Goal: Transaction & Acquisition: Subscribe to service/newsletter

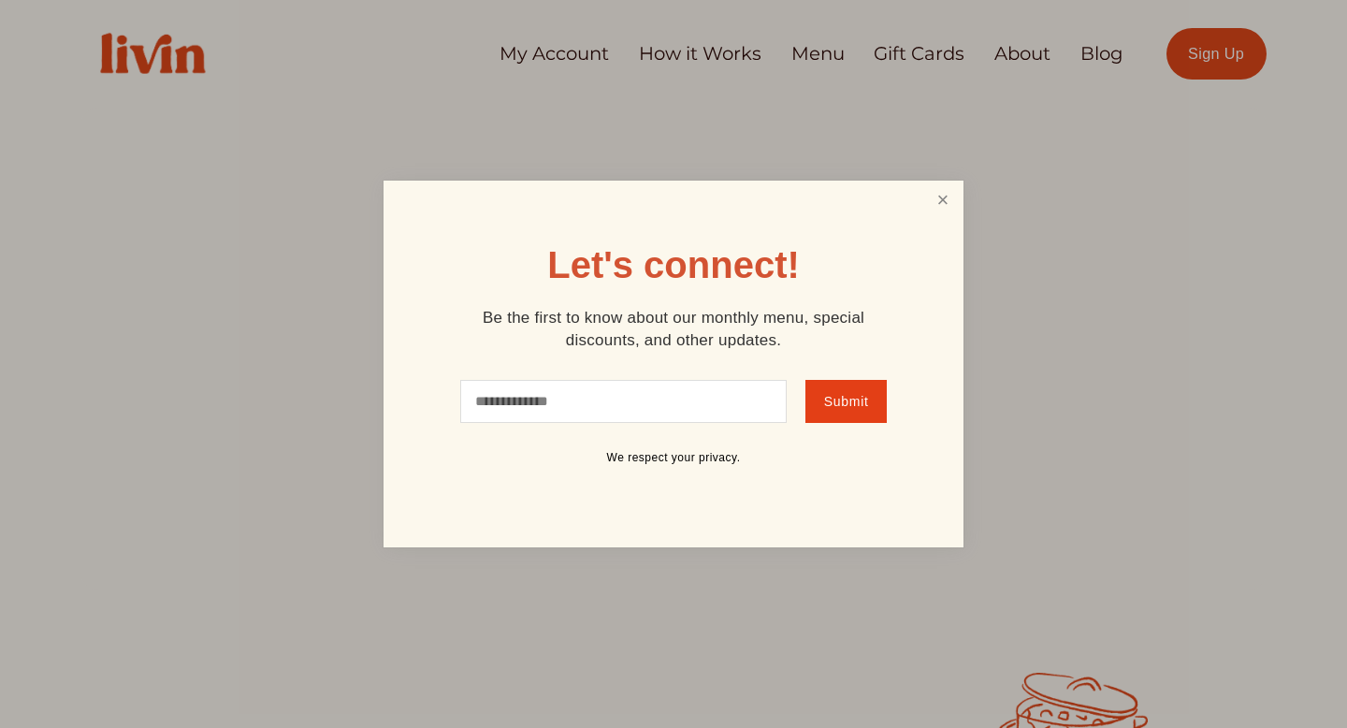
click at [937, 211] on link "Close" at bounding box center [943, 200] width 36 height 35
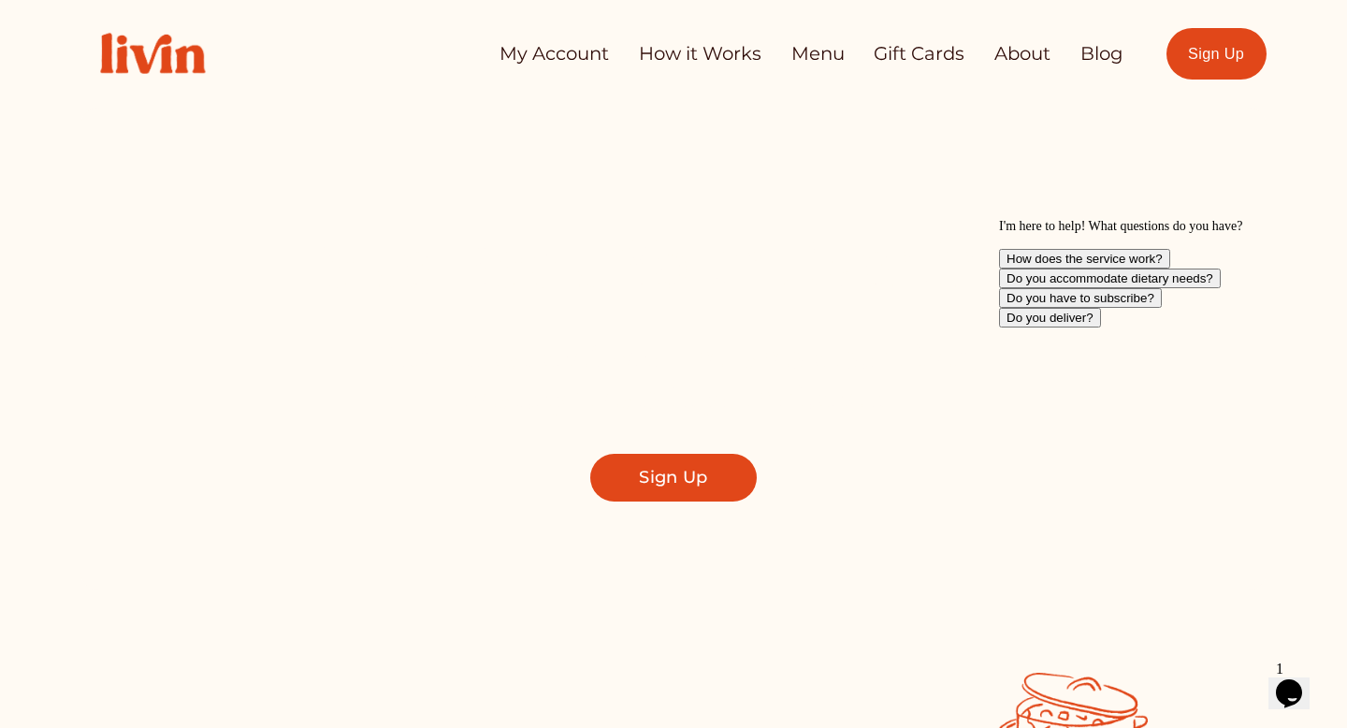
click at [668, 506] on div "Take Back Your Evenings Find a local chef who prepares customized, healthy meal…" at bounding box center [672, 349] width 1185 height 483
click at [667, 489] on link "Sign Up" at bounding box center [673, 478] width 166 height 48
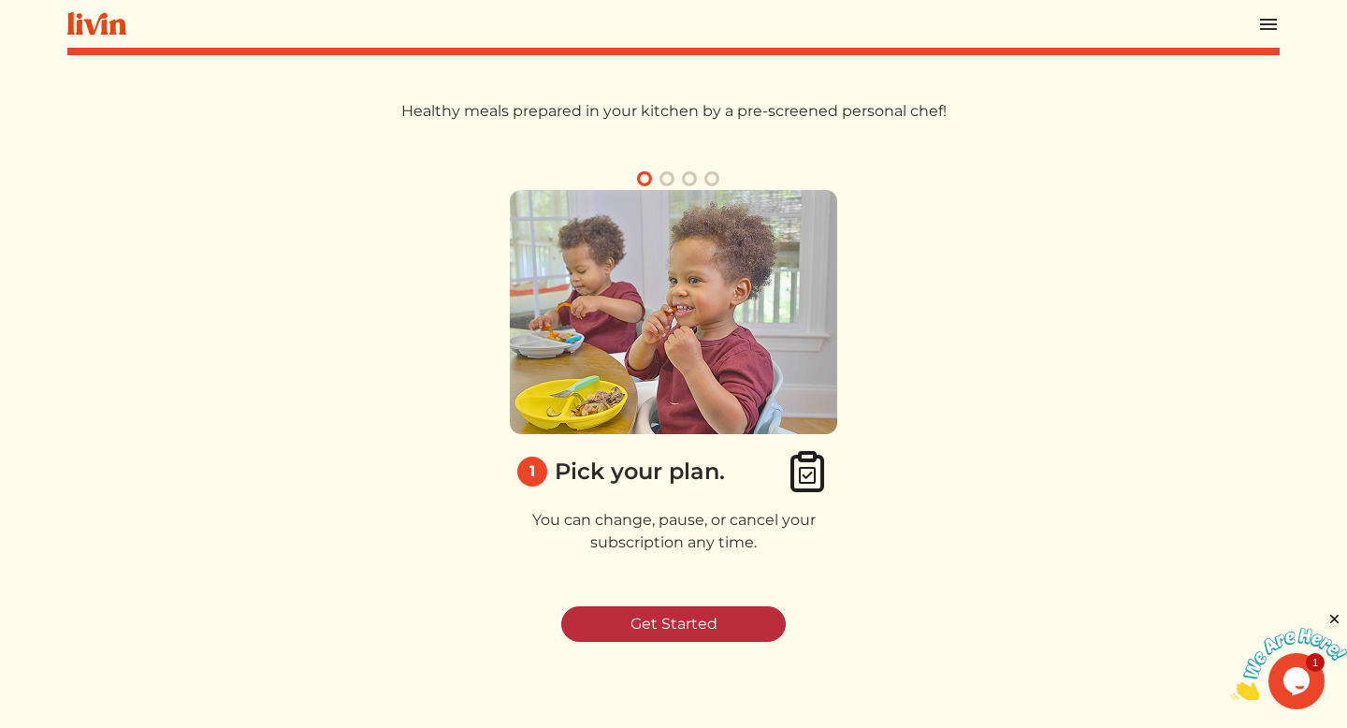
click at [666, 616] on link "Get Started" at bounding box center [673, 624] width 224 height 36
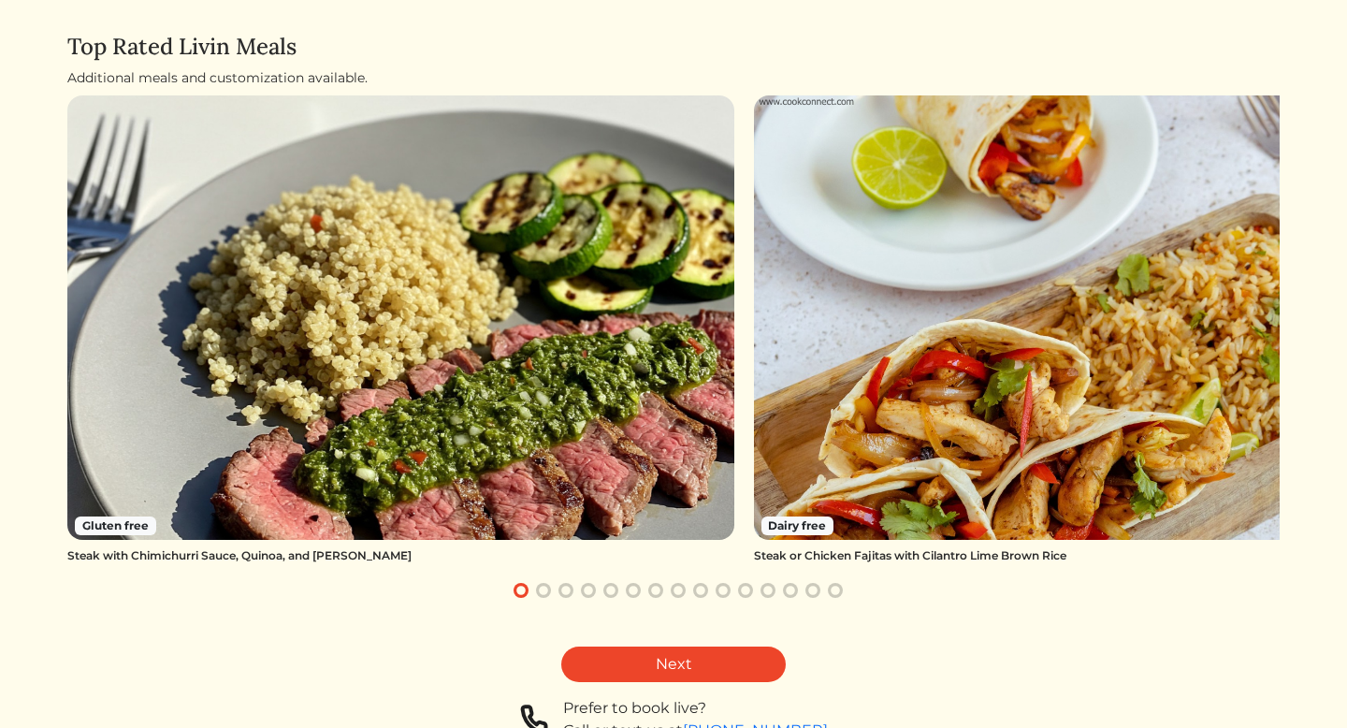
scroll to position [114, 0]
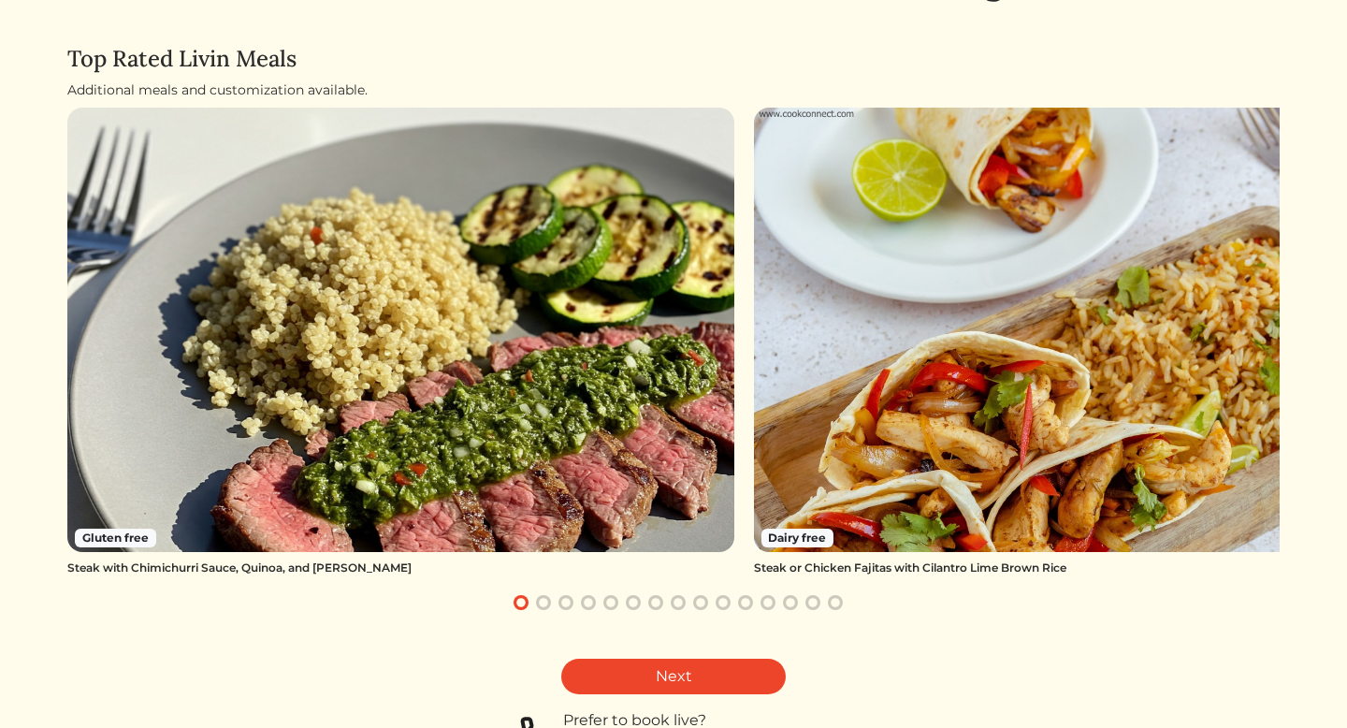
click at [797, 541] on span "Dairy free" at bounding box center [797, 537] width 73 height 19
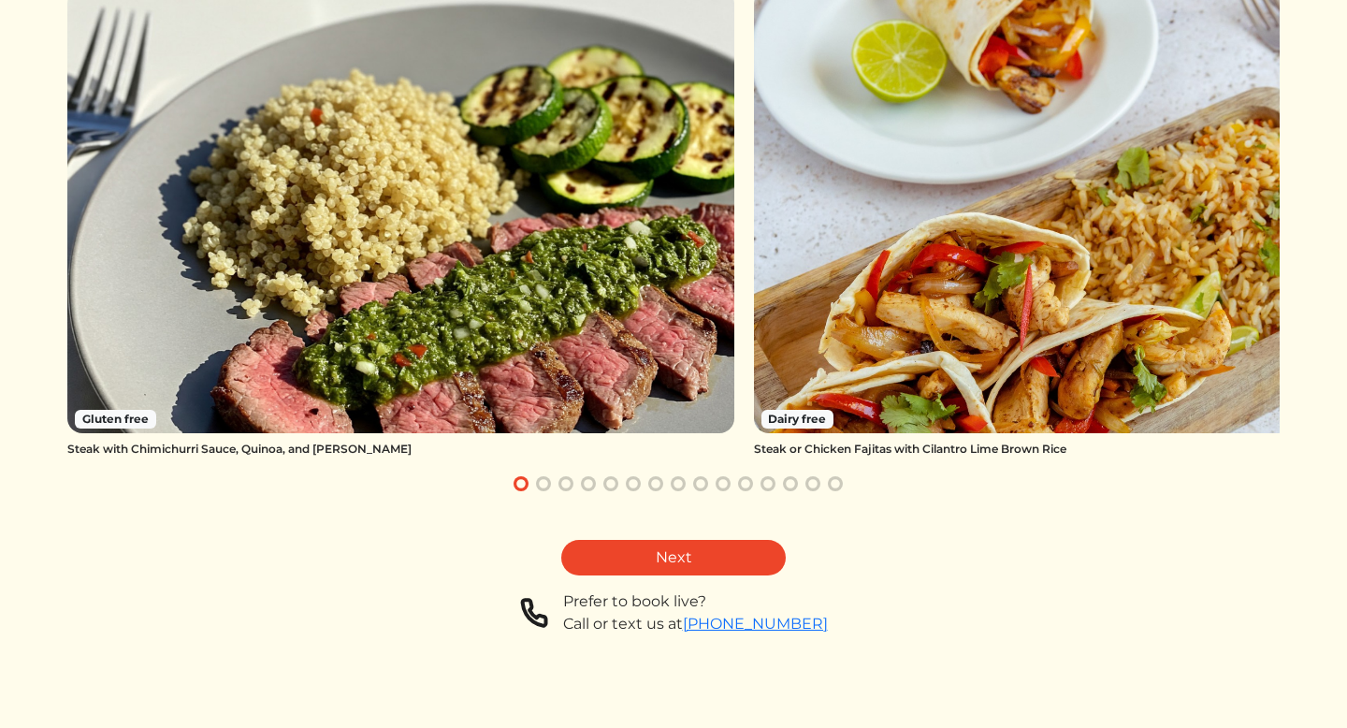
scroll to position [0, 0]
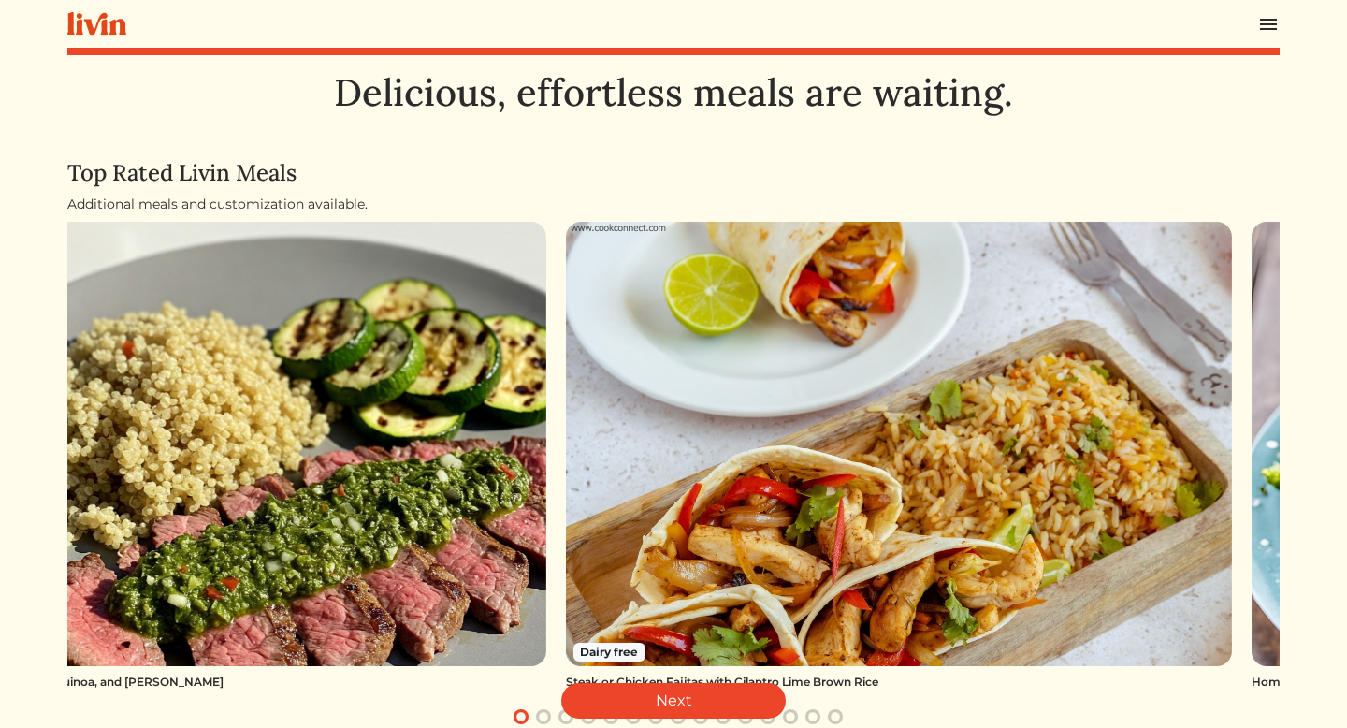
drag, startPoint x: 941, startPoint y: 298, endPoint x: 538, endPoint y: 393, distance: 414.0
click at [566, 387] on img at bounding box center [899, 444] width 667 height 444
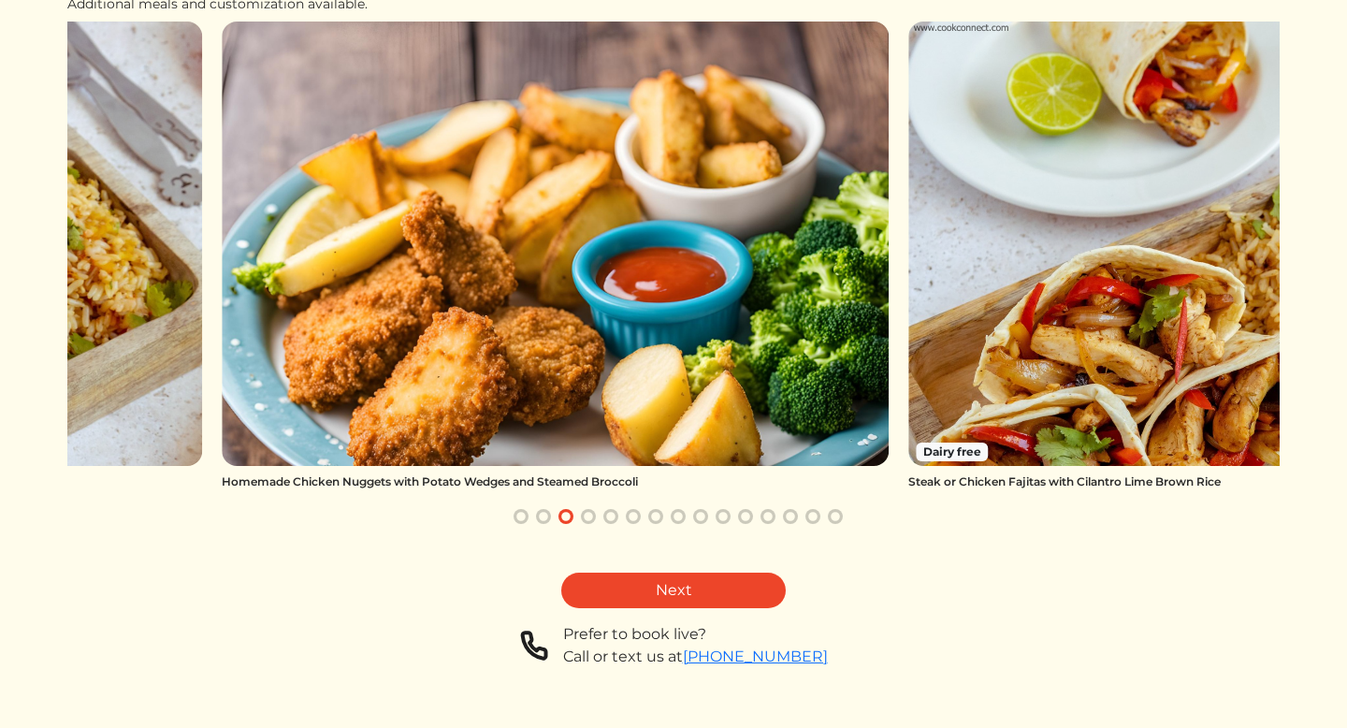
scroll to position [199, 0]
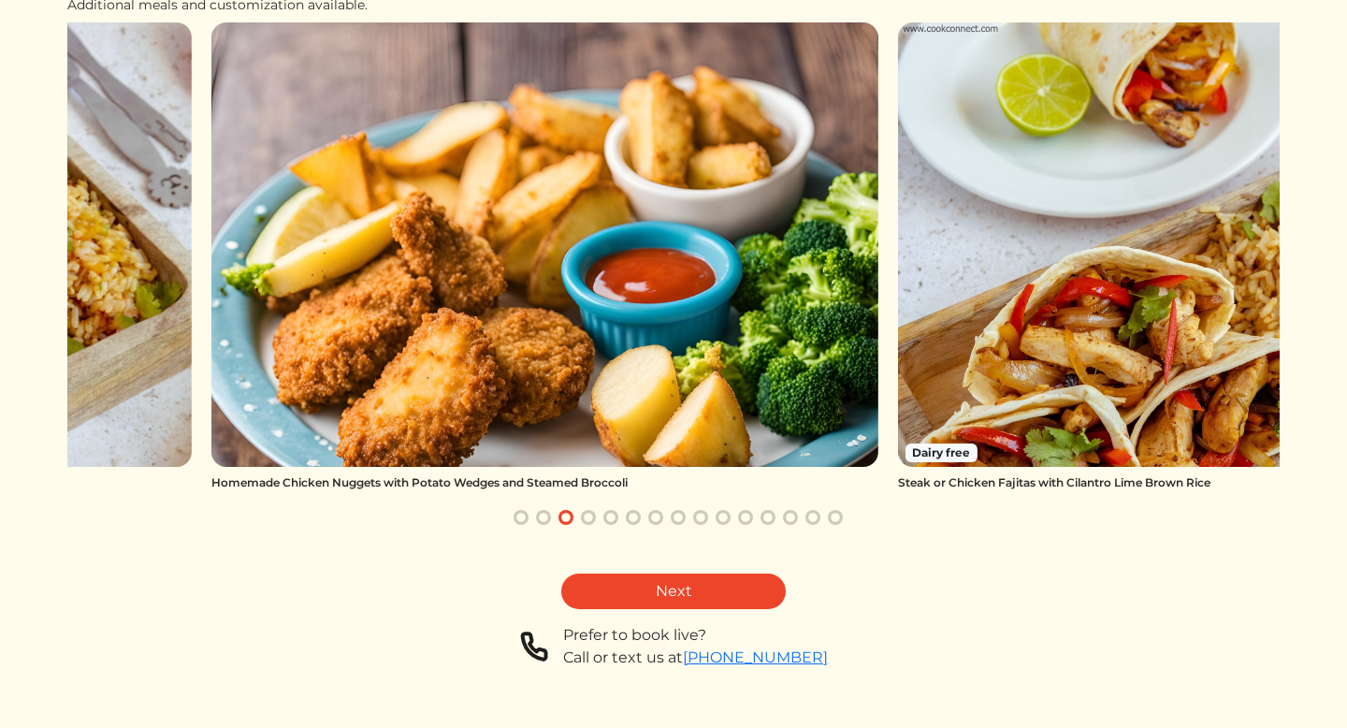
click at [678, 371] on img at bounding box center [544, 244] width 667 height 444
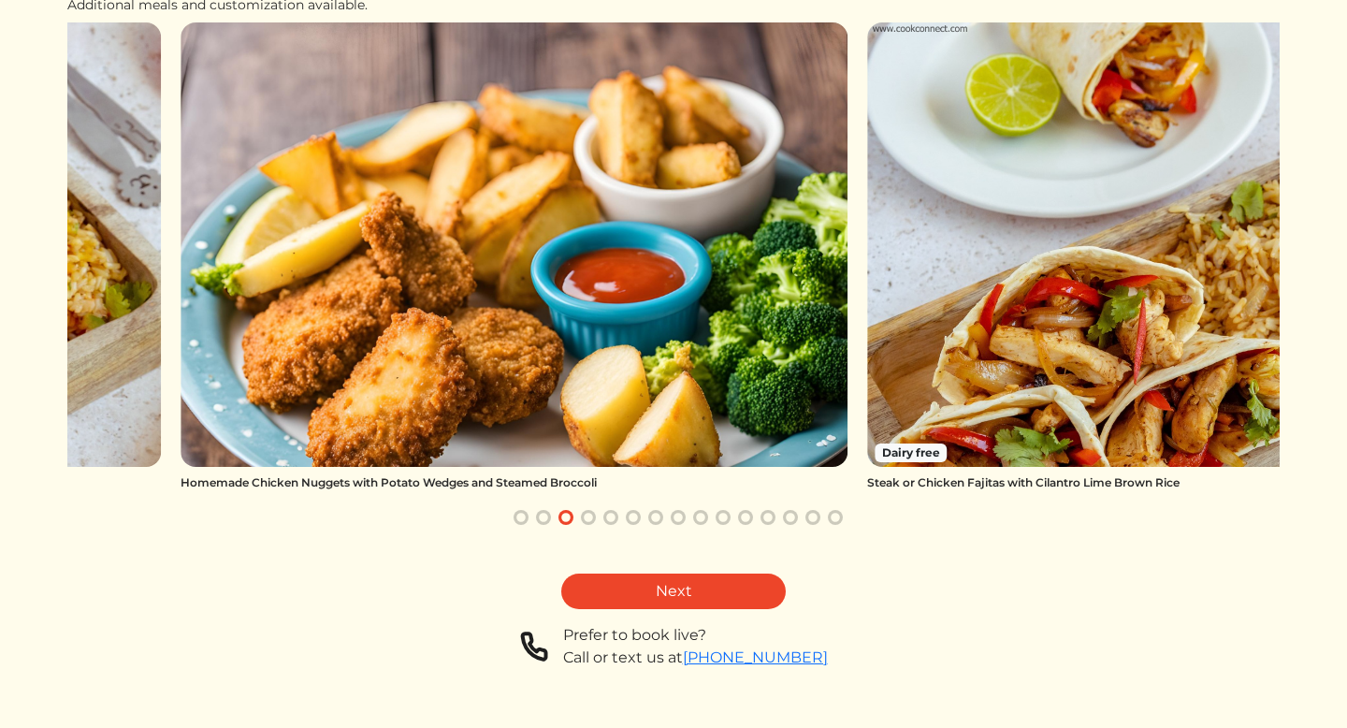
drag, startPoint x: 840, startPoint y: 327, endPoint x: 411, endPoint y: 386, distance: 433.2
click at [423, 385] on img at bounding box center [513, 244] width 667 height 444
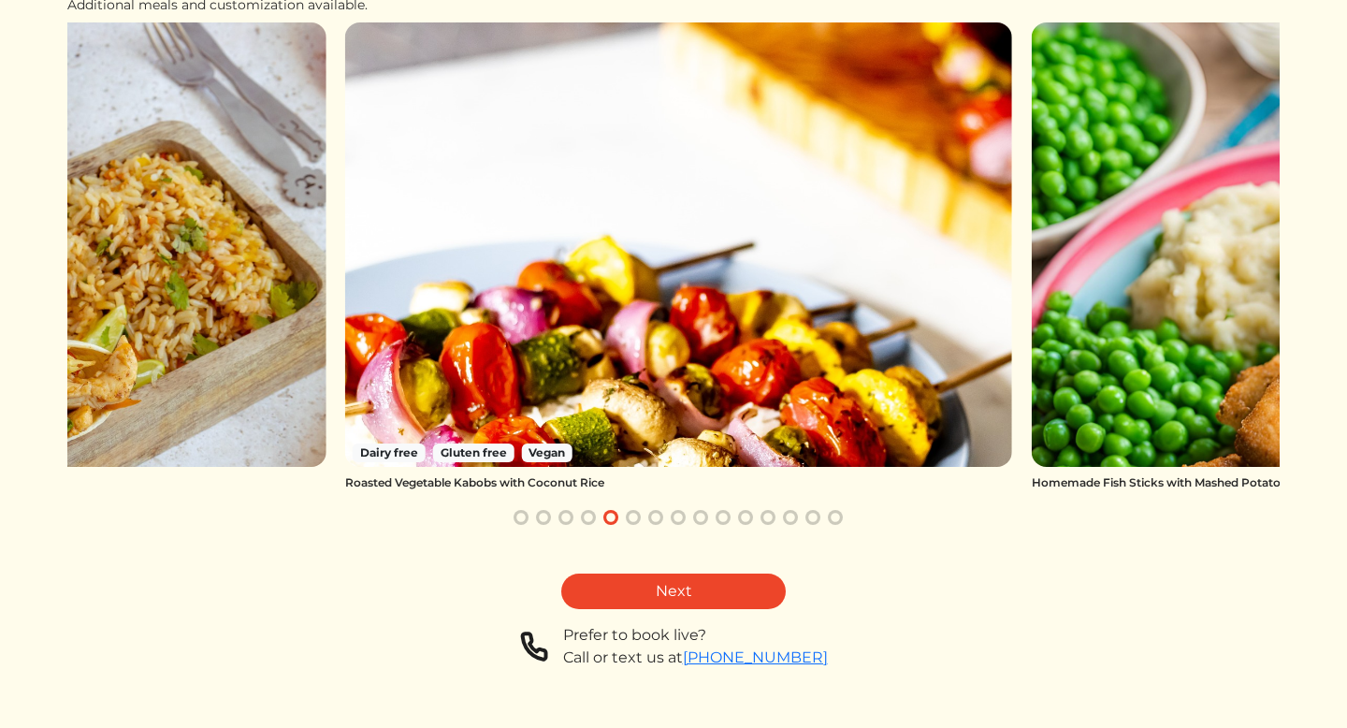
drag, startPoint x: 819, startPoint y: 378, endPoint x: 366, endPoint y: 394, distance: 453.8
click at [378, 393] on img at bounding box center [678, 244] width 667 height 444
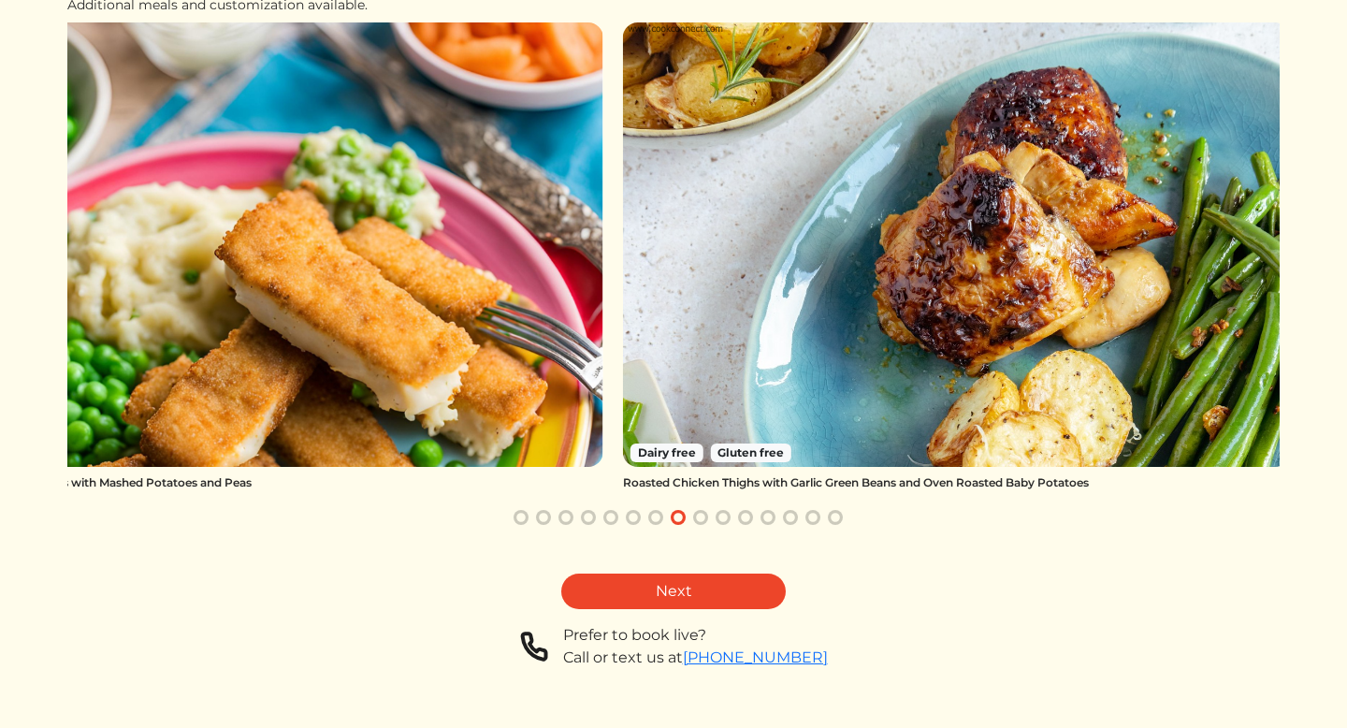
drag, startPoint x: 479, startPoint y: 377, endPoint x: 51, endPoint y: 413, distance: 428.9
click at [51, 413] on html "Log In Book a Chef Become a Chef Browse Menu Delicious, effortless meals are wa…" at bounding box center [673, 165] width 1347 height 728
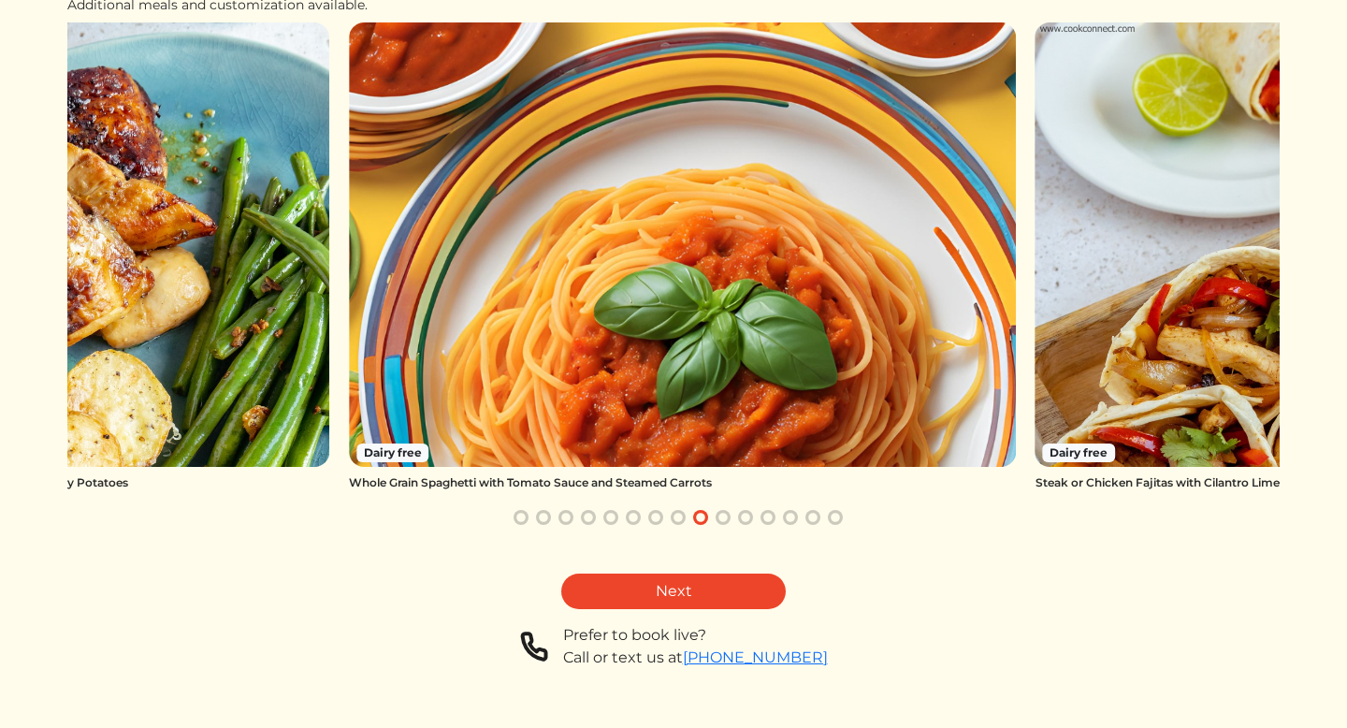
drag, startPoint x: 589, startPoint y: 374, endPoint x: 406, endPoint y: 364, distance: 183.6
click at [424, 364] on img at bounding box center [682, 244] width 667 height 444
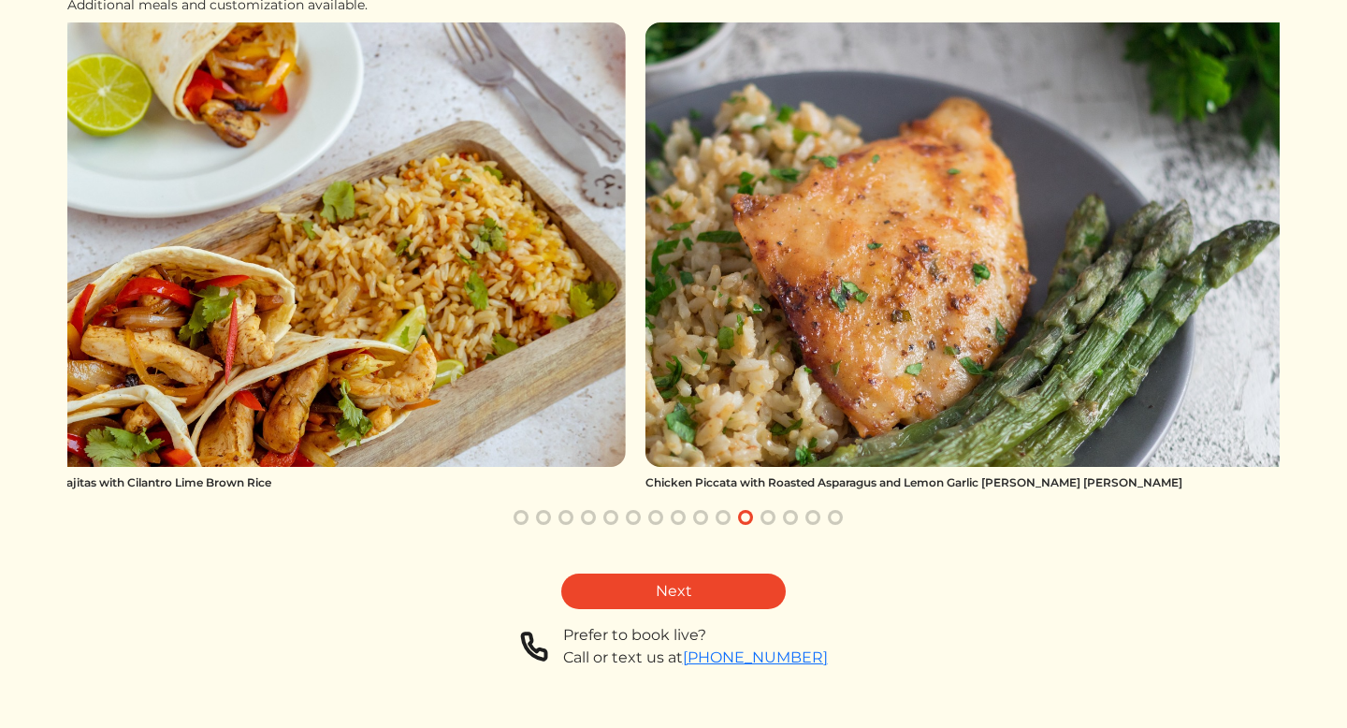
drag, startPoint x: 691, startPoint y: 387, endPoint x: 482, endPoint y: 392, distance: 209.5
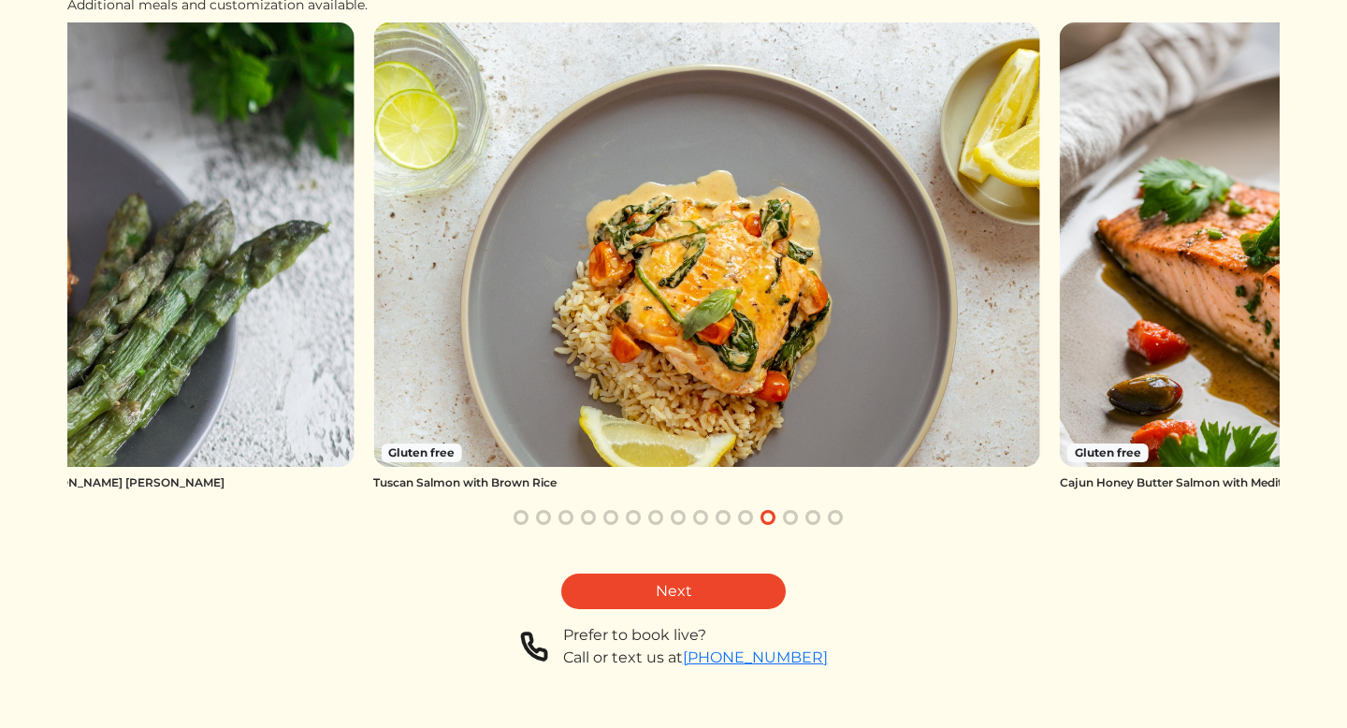
drag, startPoint x: 795, startPoint y: 443, endPoint x: 596, endPoint y: 433, distance: 199.4
click at [596, 433] on img at bounding box center [706, 244] width 667 height 444
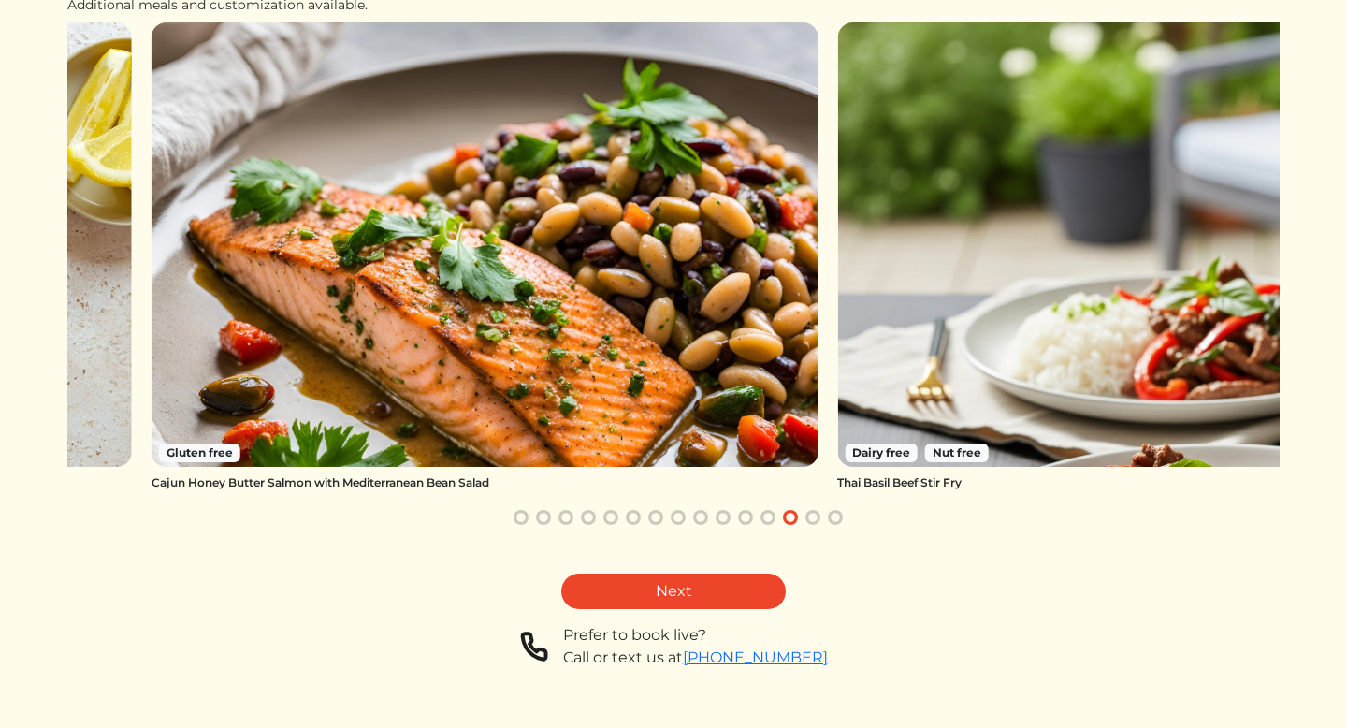
drag, startPoint x: 889, startPoint y: 371, endPoint x: 646, endPoint y: 367, distance: 243.2
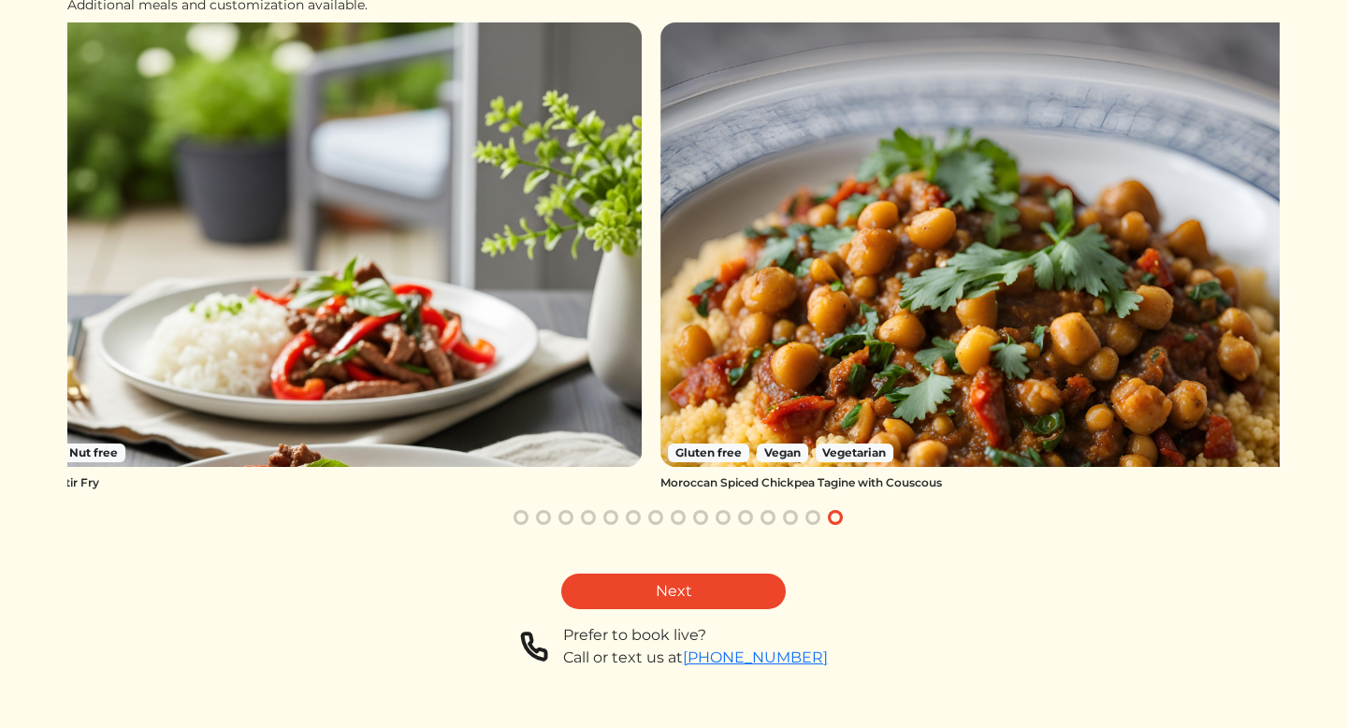
drag, startPoint x: 908, startPoint y: 382, endPoint x: 753, endPoint y: 366, distance: 156.1
click at [753, 366] on img at bounding box center [993, 244] width 667 height 444
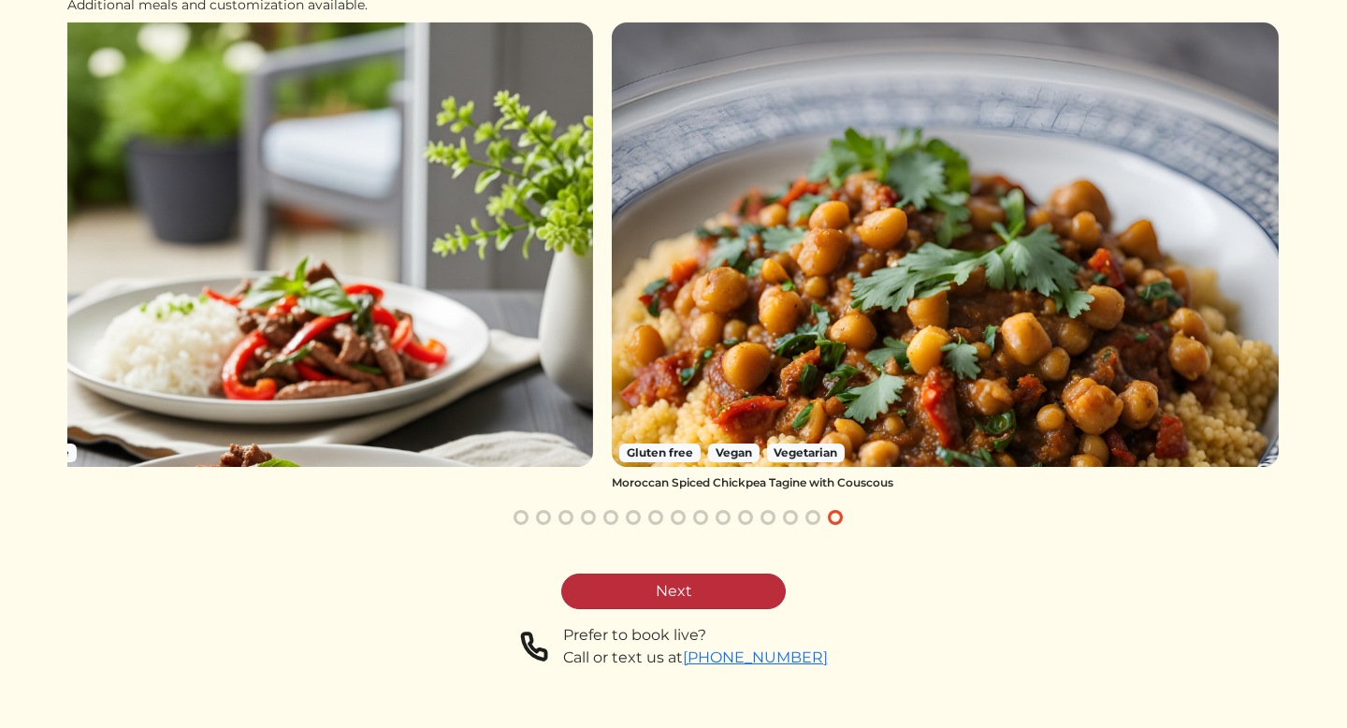
click at [710, 591] on link "Next" at bounding box center [673, 591] width 224 height 36
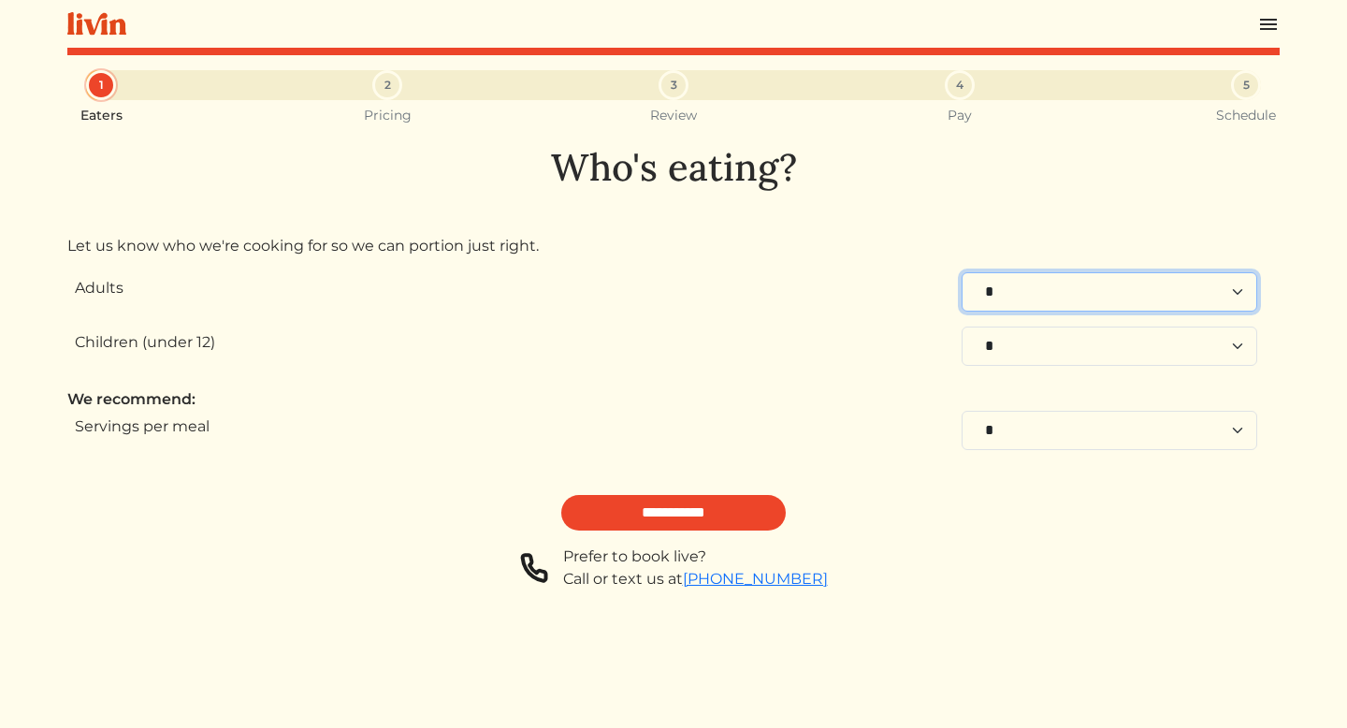
click at [1130, 286] on select "* * * * * * * * * **" at bounding box center [1108, 291] width 295 height 39
click at [961, 272] on select "* * * * * * * * * **" at bounding box center [1108, 291] width 295 height 39
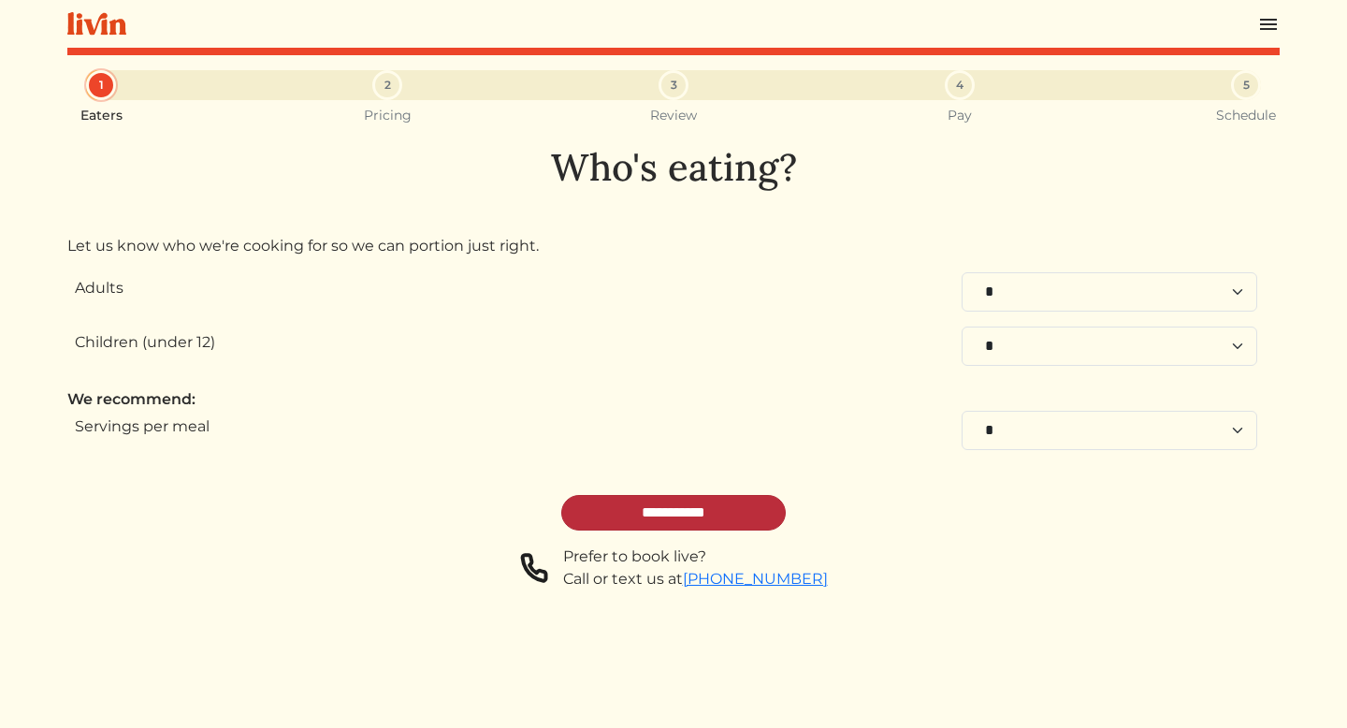
click at [704, 513] on input "**********" at bounding box center [673, 513] width 224 height 36
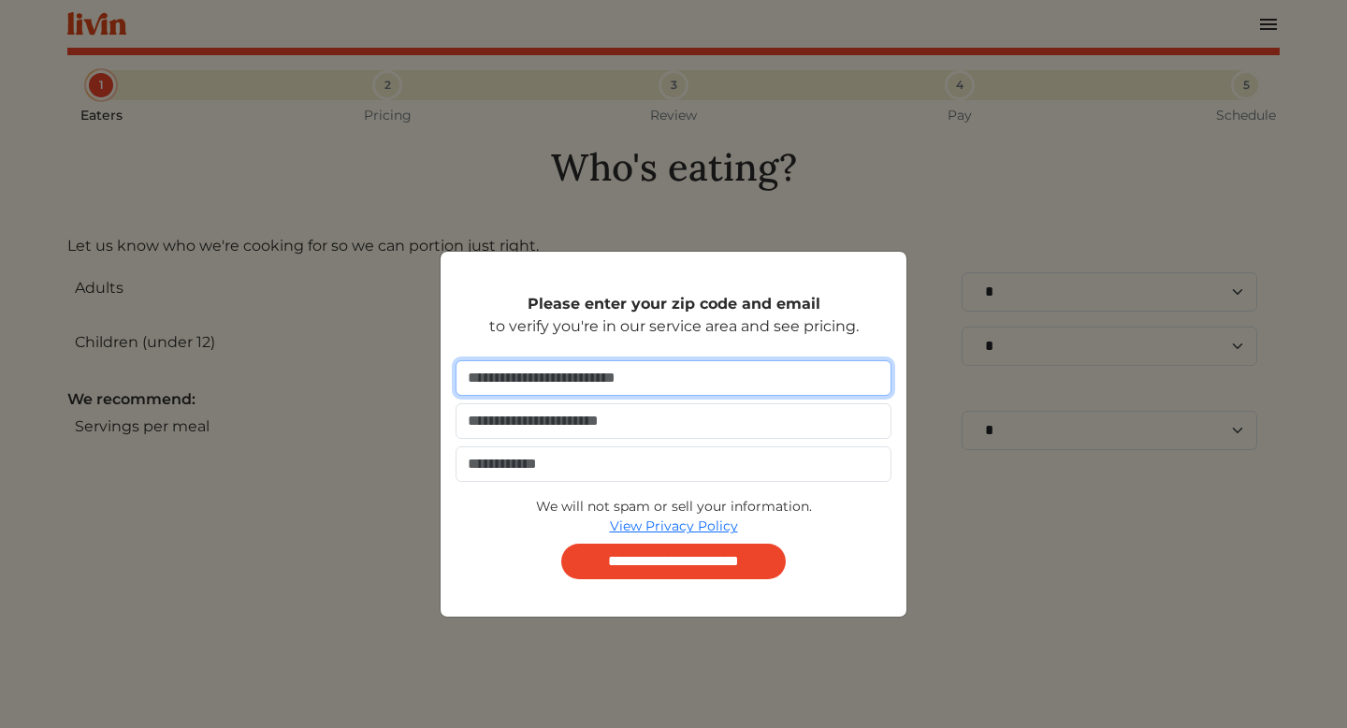
click at [710, 369] on input "number" at bounding box center [673, 378] width 436 height 36
type input "*****"
click at [733, 408] on input "email" at bounding box center [673, 421] width 436 height 36
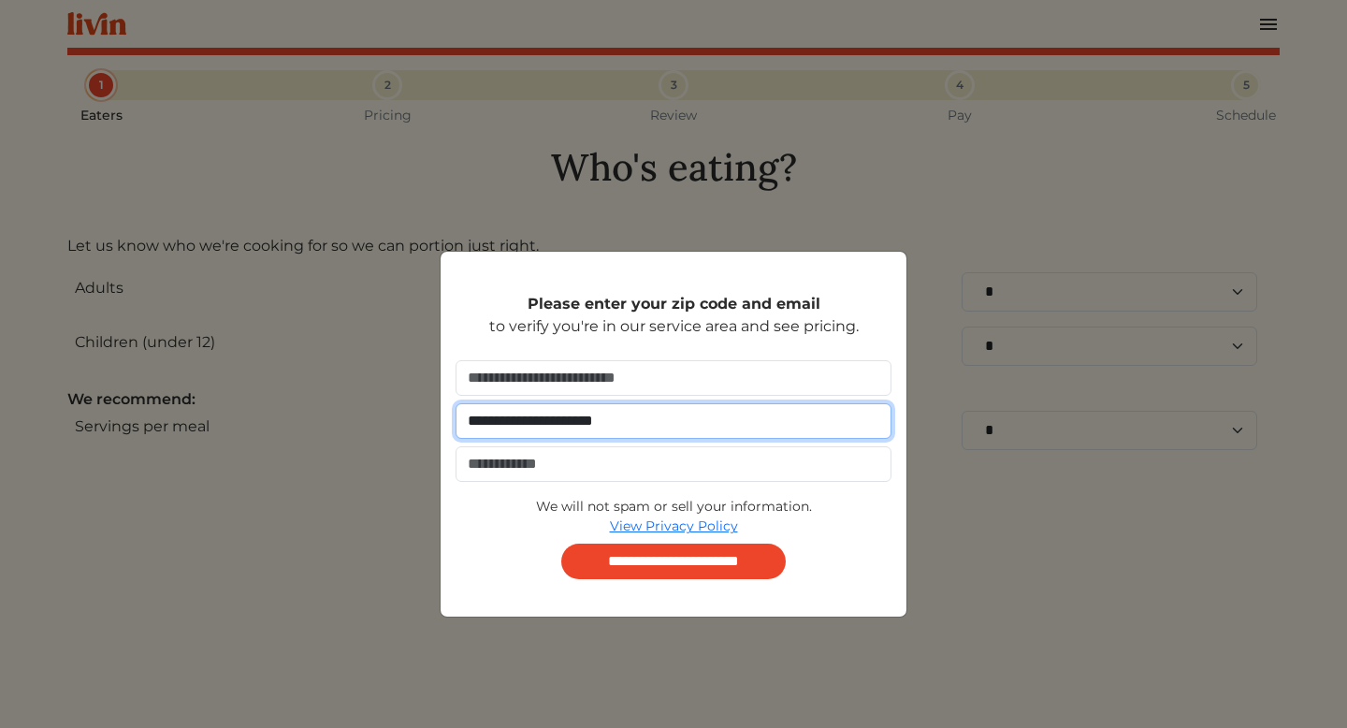
type input "**********"
click at [745, 476] on input "tel" at bounding box center [673, 464] width 436 height 36
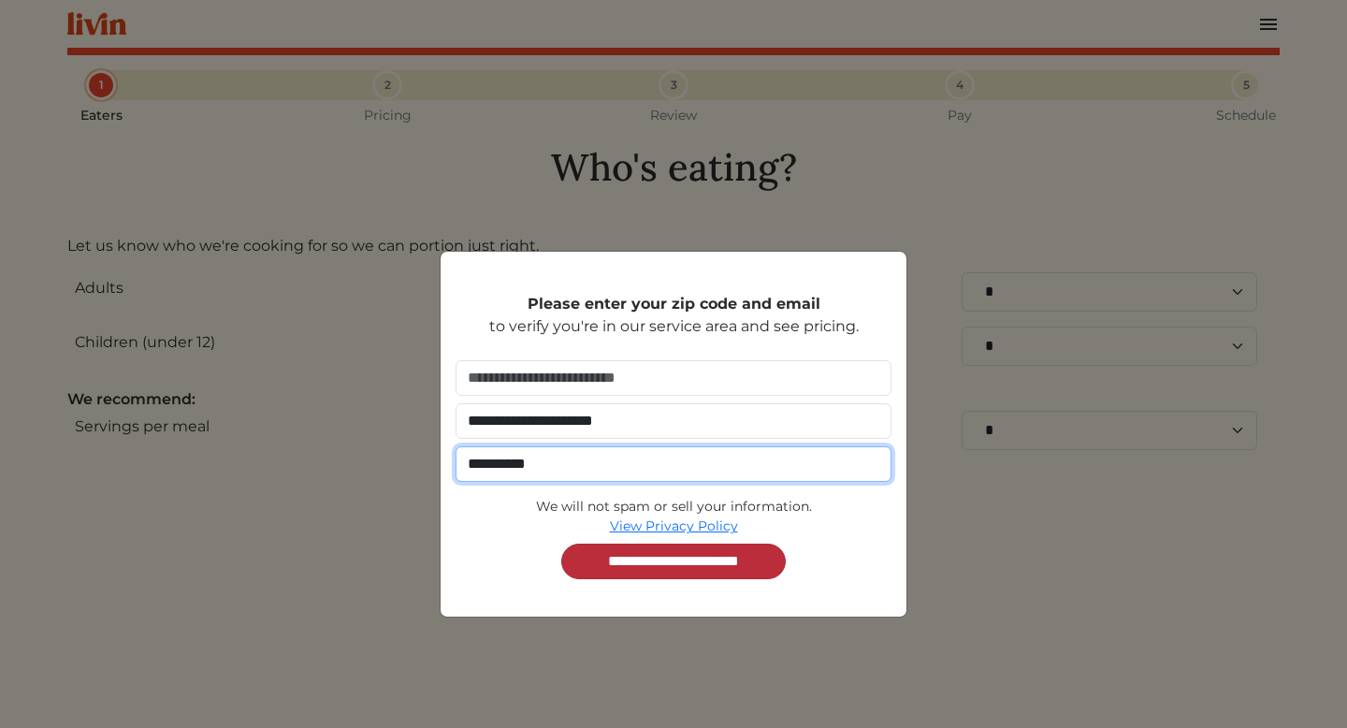
type input "**********"
click at [766, 547] on input "**********" at bounding box center [673, 561] width 224 height 36
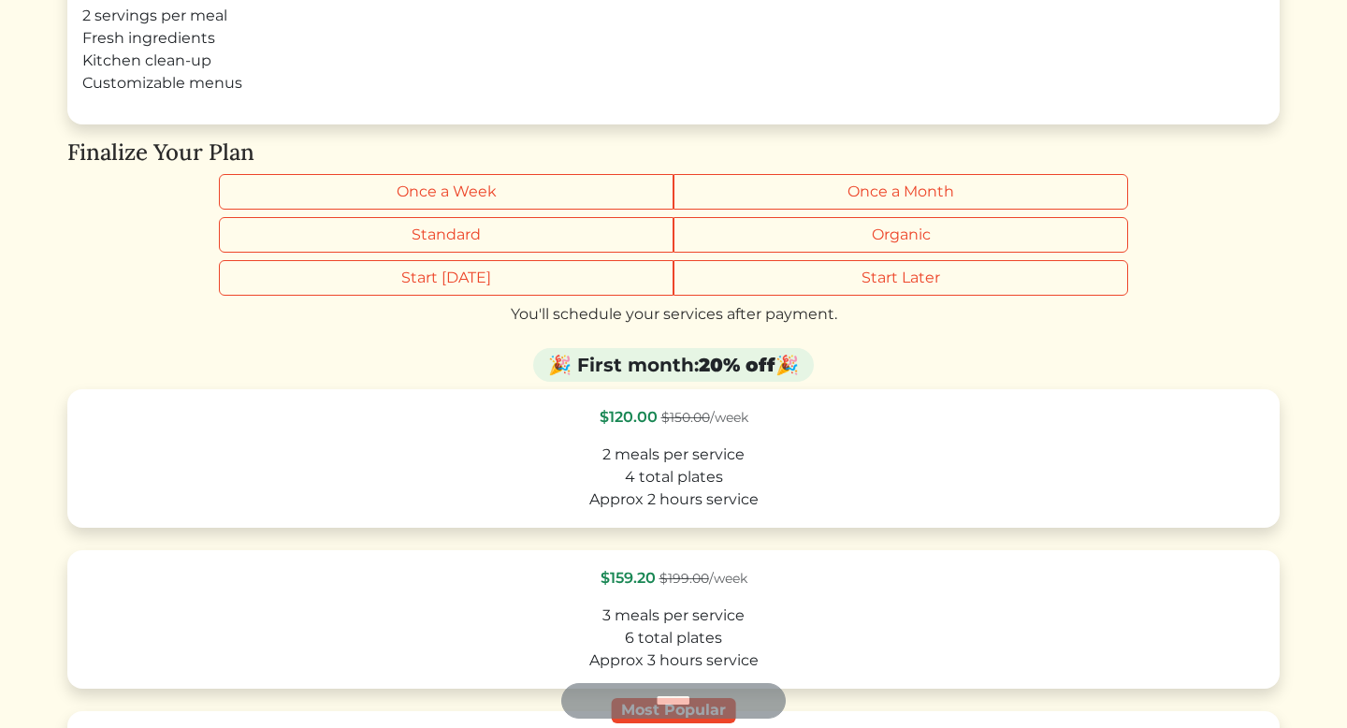
scroll to position [240, 0]
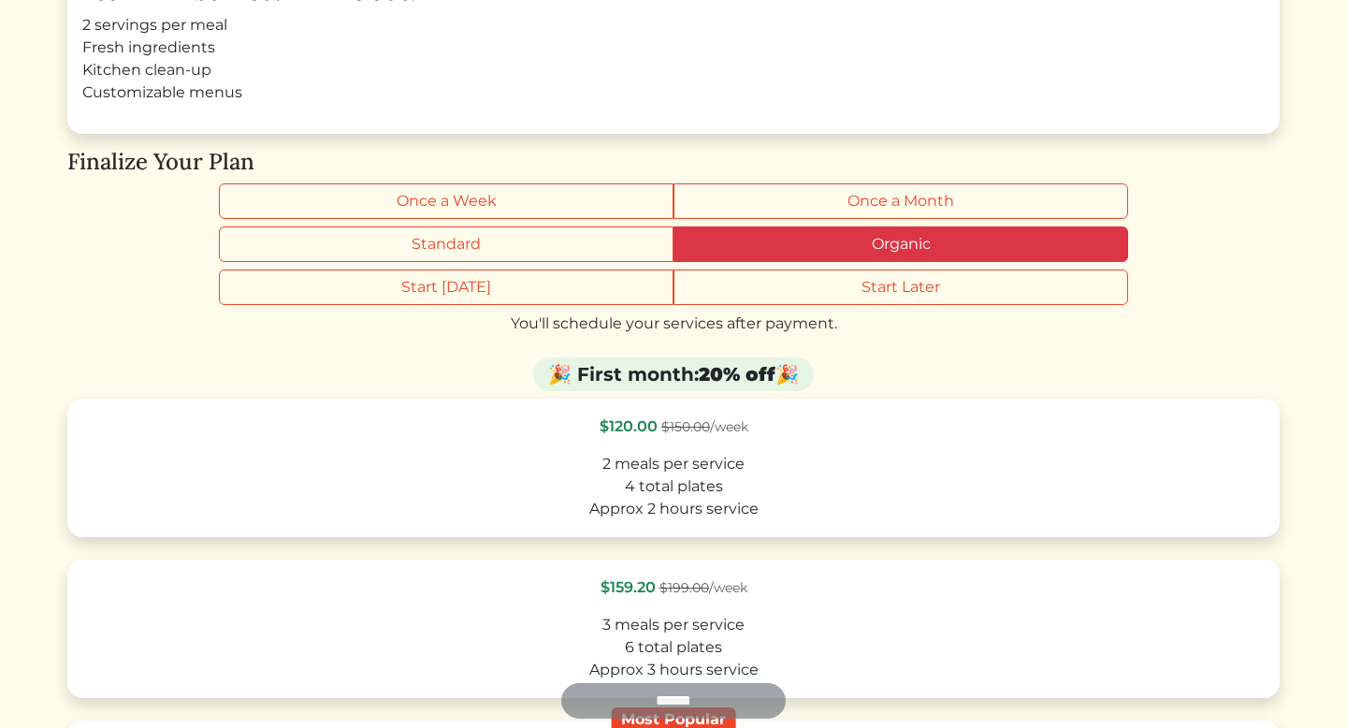
click at [972, 242] on label "Organic" at bounding box center [900, 244] width 454 height 36
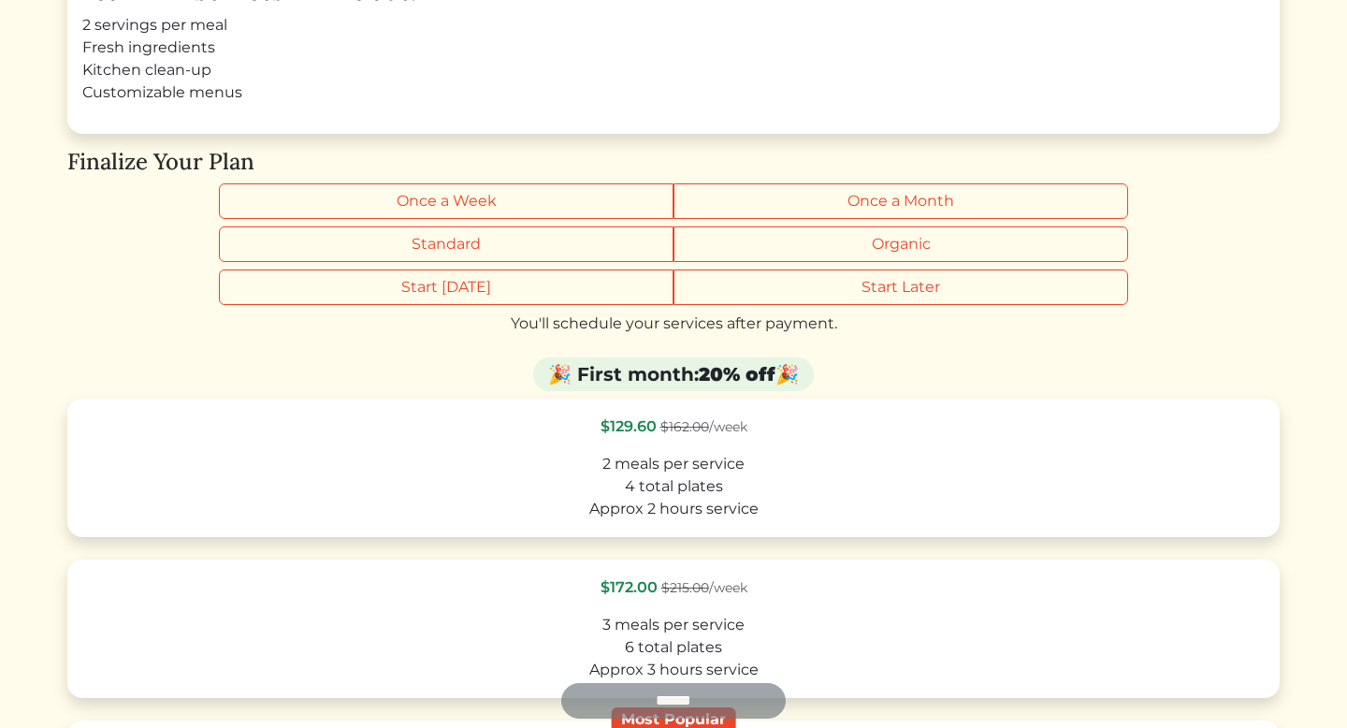
click at [1114, 339] on div "Select Your Plan Your Livin Services will Include: 2 servings per meal Fresh in…" at bounding box center [673, 543] width 1212 height 1292
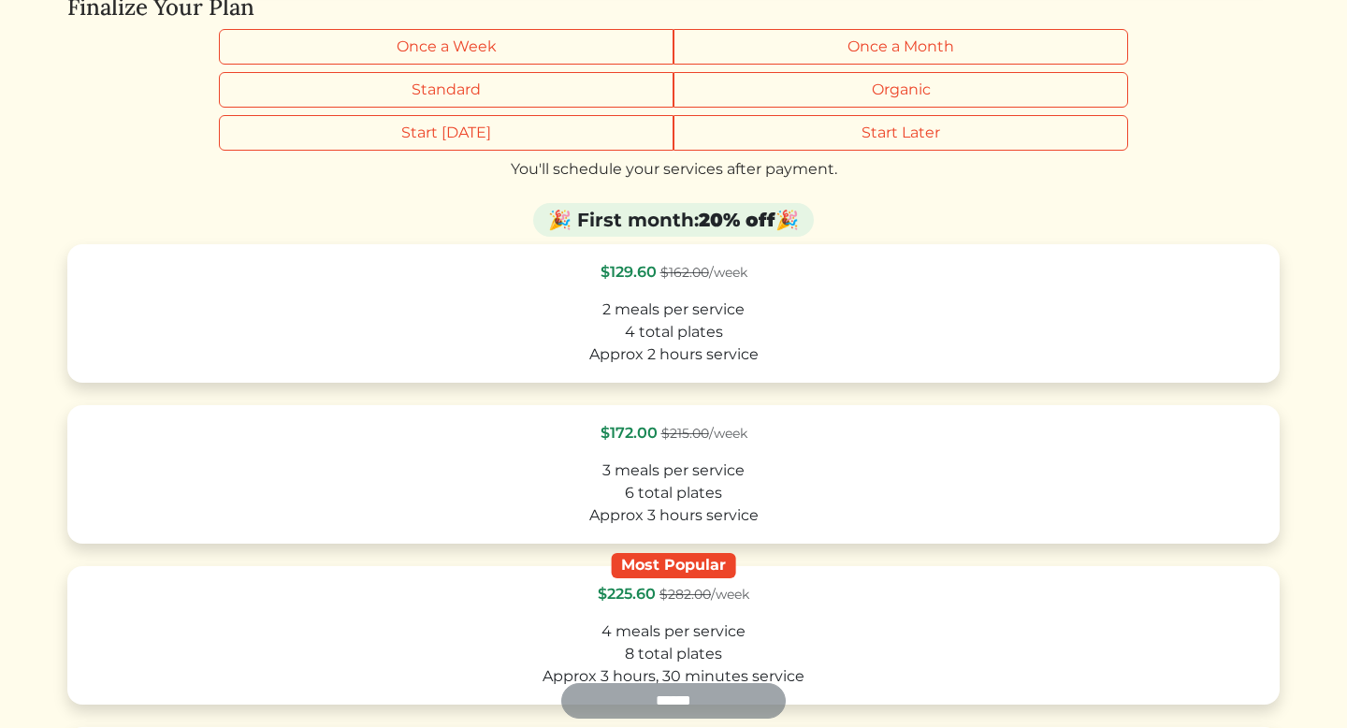
scroll to position [401, 0]
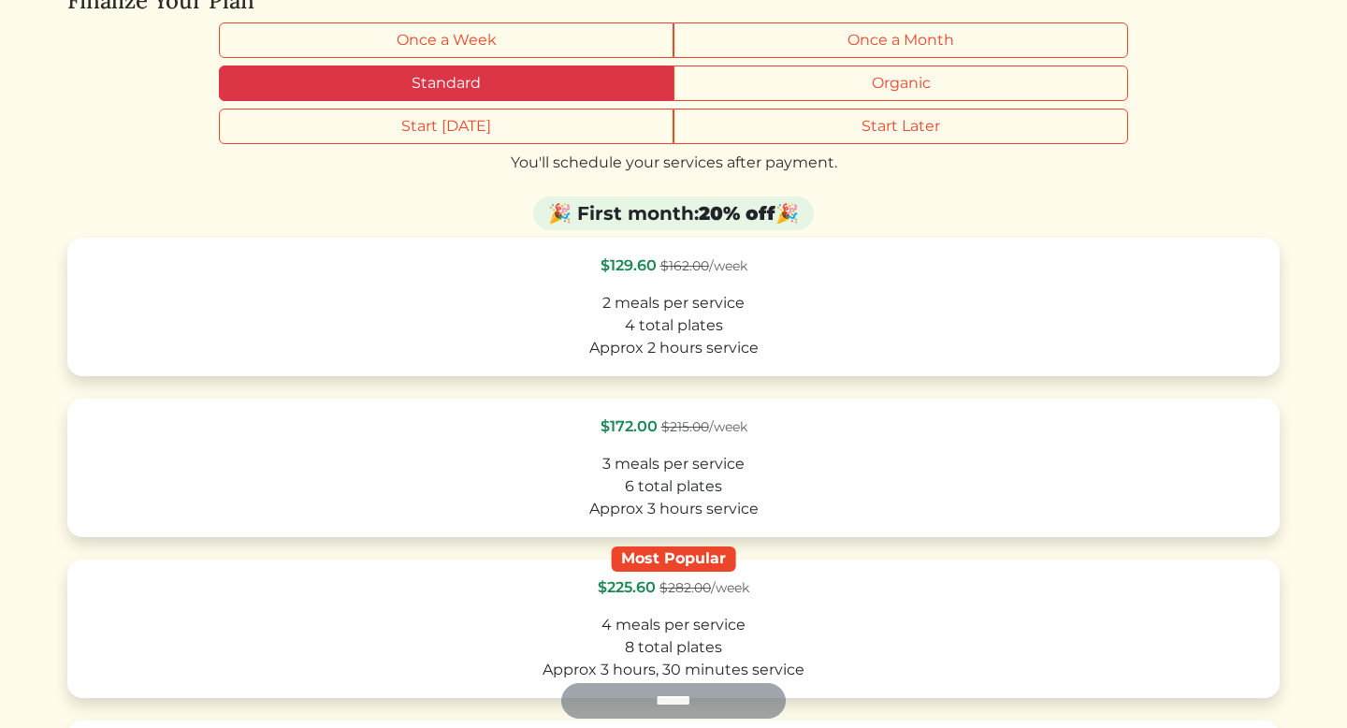
click at [570, 77] on label "Standard" at bounding box center [446, 83] width 454 height 36
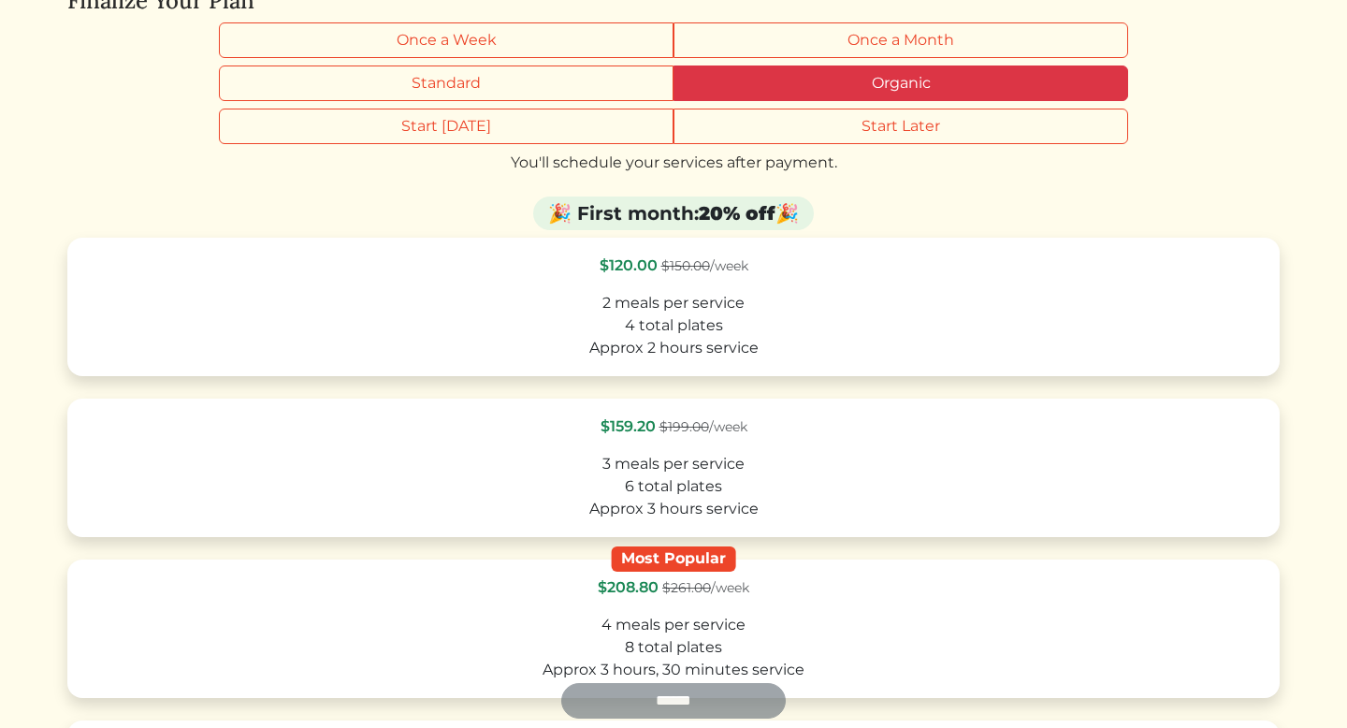
click at [757, 79] on label "Organic" at bounding box center [900, 83] width 454 height 36
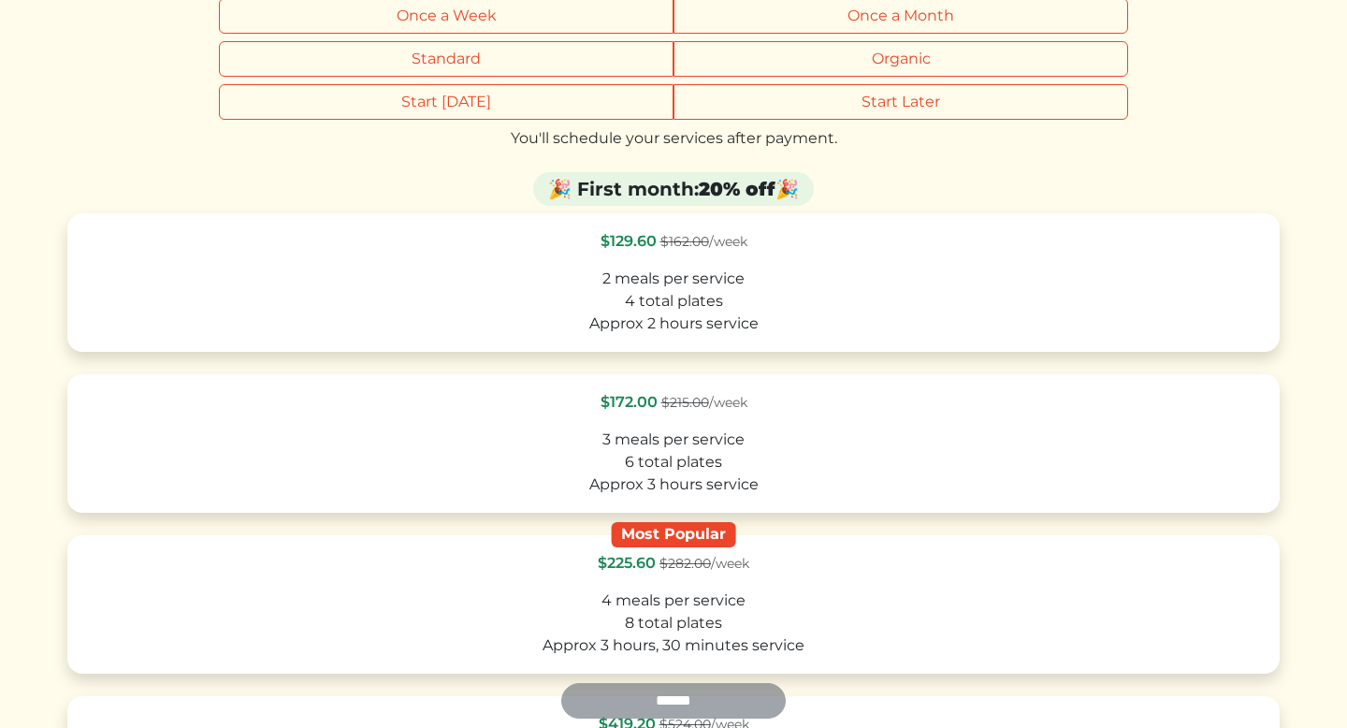
scroll to position [386, 0]
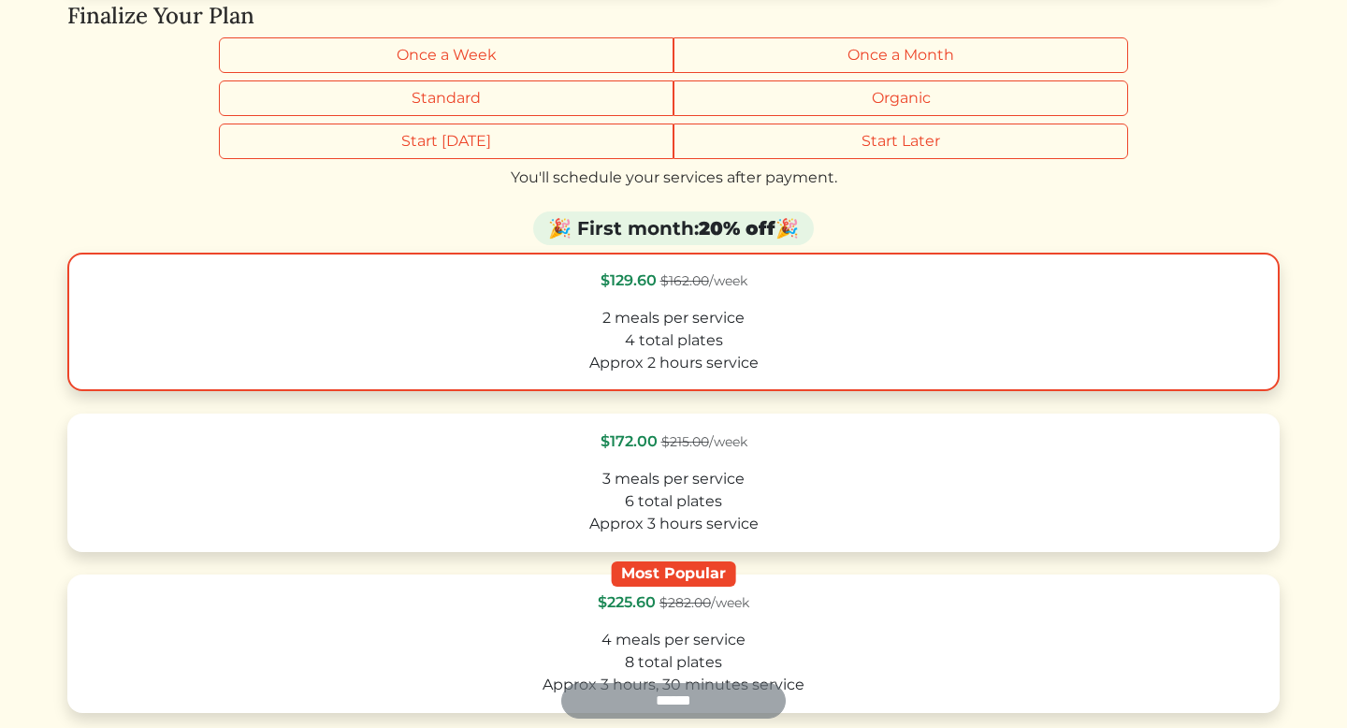
click at [1060, 355] on div "Approx 2 hours service" at bounding box center [673, 363] width 1178 height 22
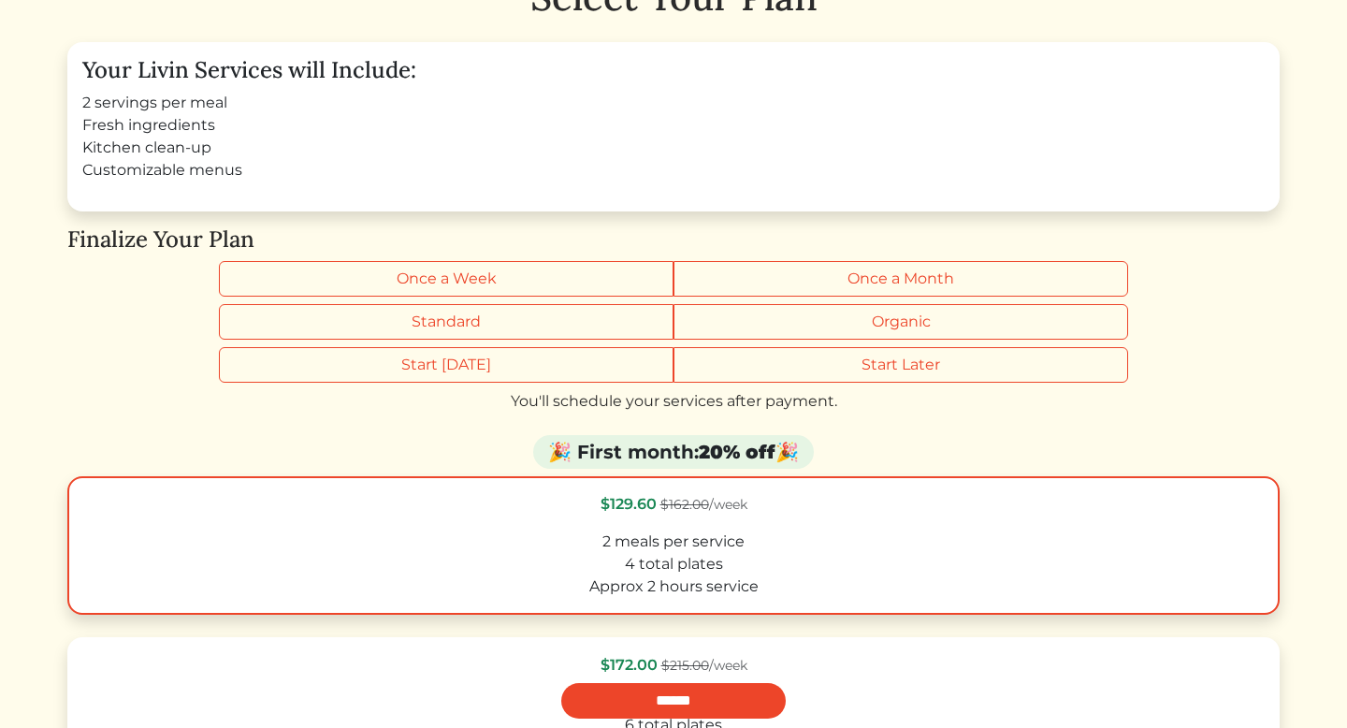
scroll to position [164, 0]
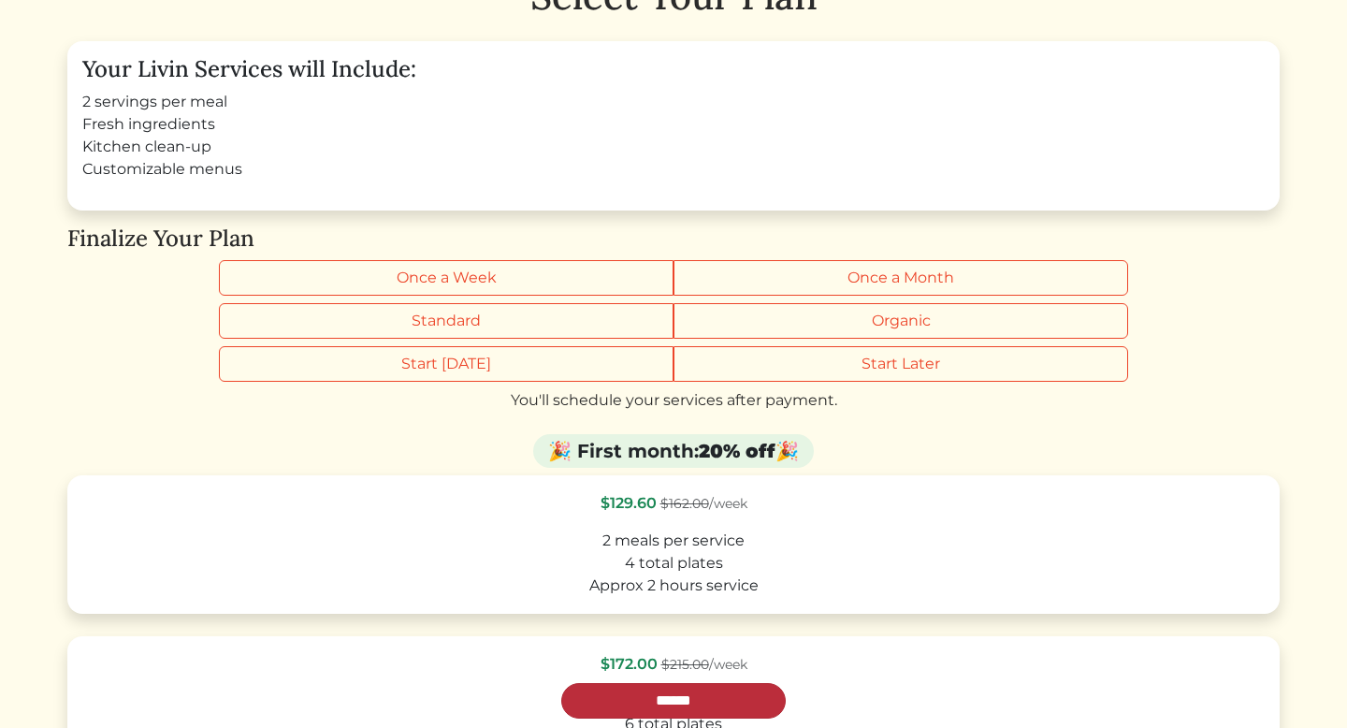
click at [735, 697] on input "******" at bounding box center [673, 701] width 224 height 36
click at [196, 101] on li "2 servings per meal" at bounding box center [673, 102] width 1182 height 22
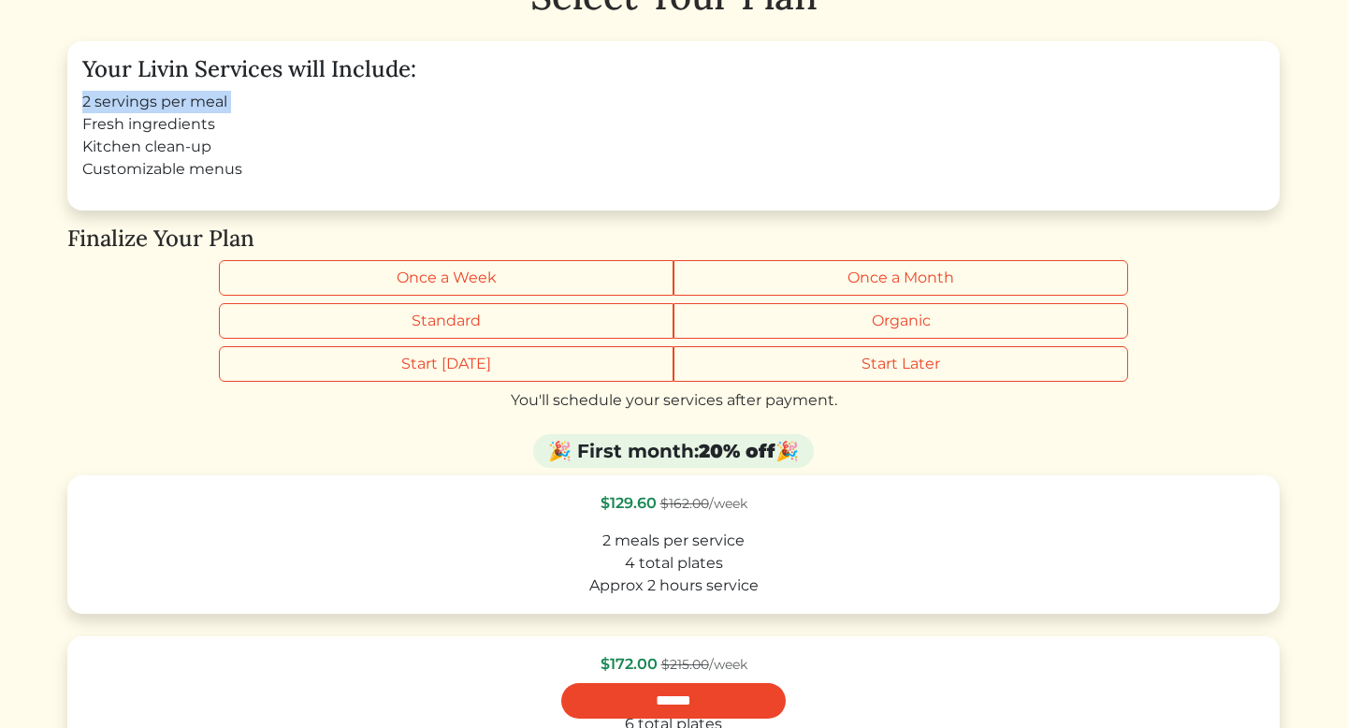
click at [196, 101] on li "2 servings per meal" at bounding box center [673, 102] width 1182 height 22
click at [317, 121] on li "Fresh ingredients" at bounding box center [673, 124] width 1182 height 22
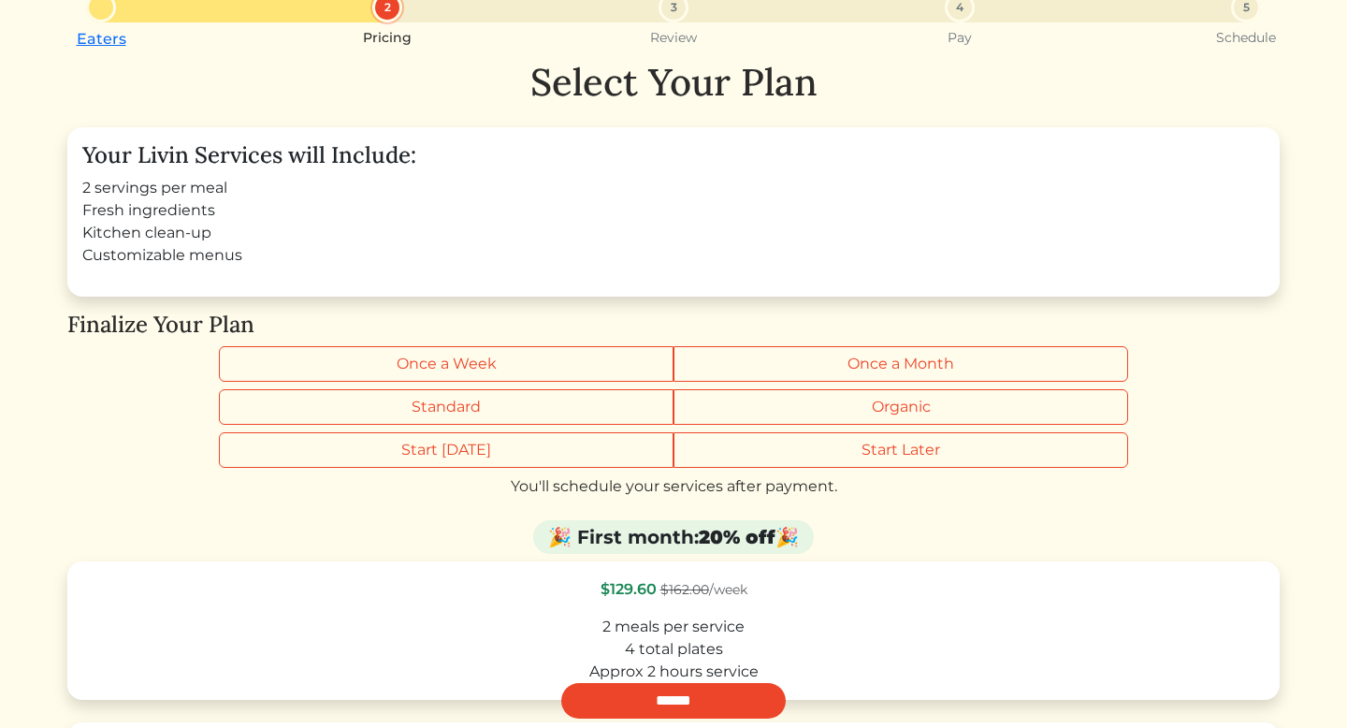
scroll to position [77, 0]
click at [254, 202] on li "Fresh ingredients" at bounding box center [673, 211] width 1182 height 22
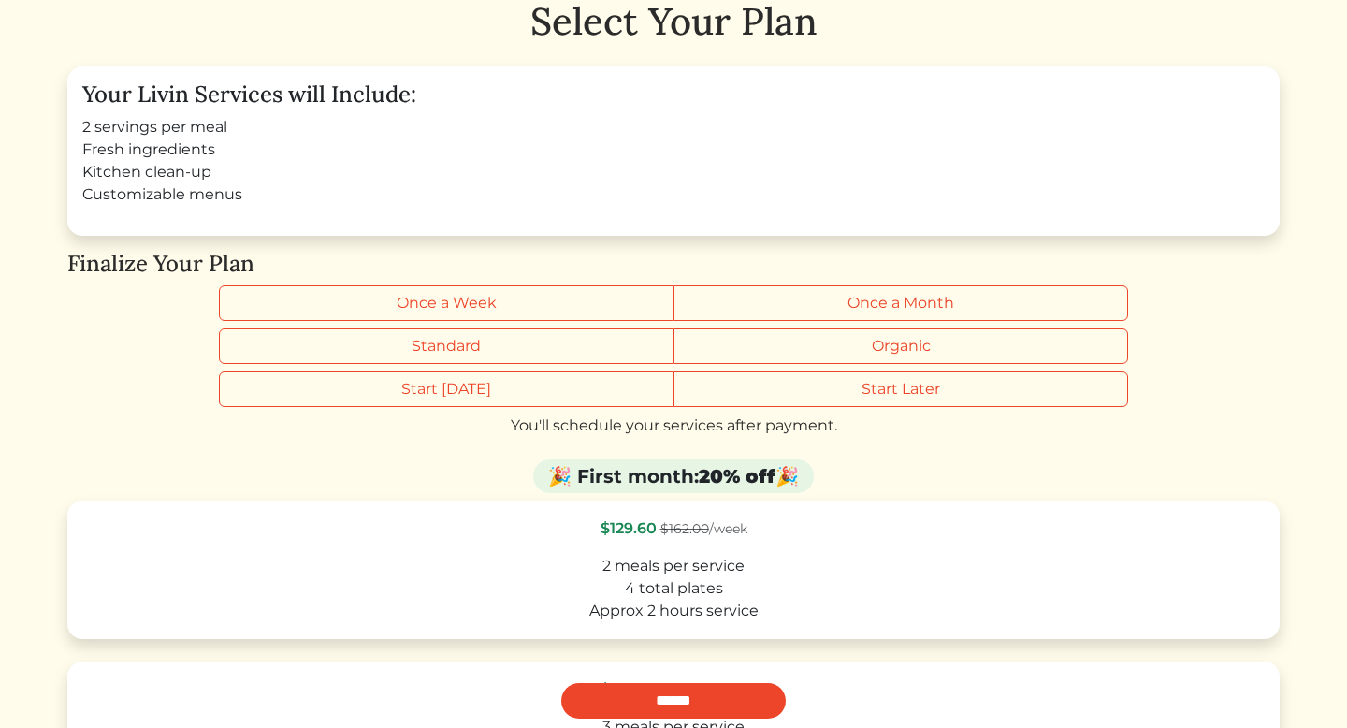
scroll to position [108, 0]
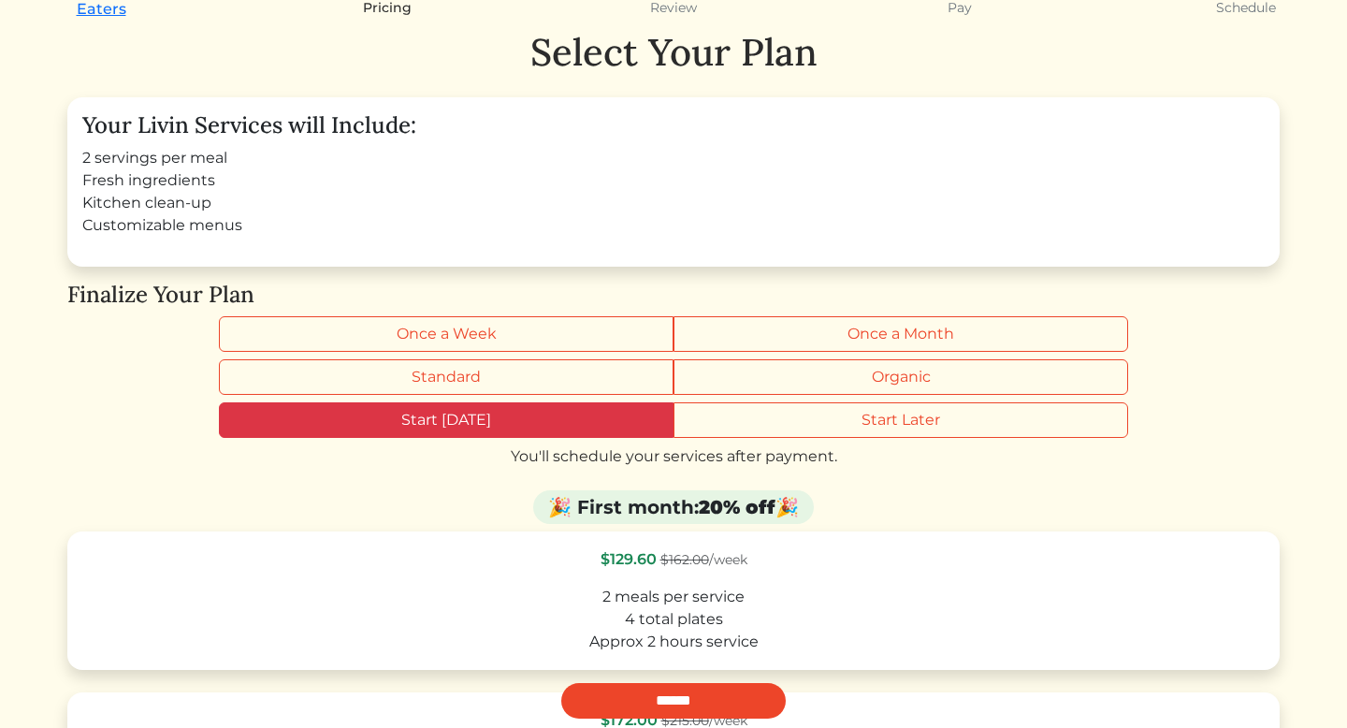
click at [427, 402] on label "Start Today" at bounding box center [446, 420] width 454 height 36
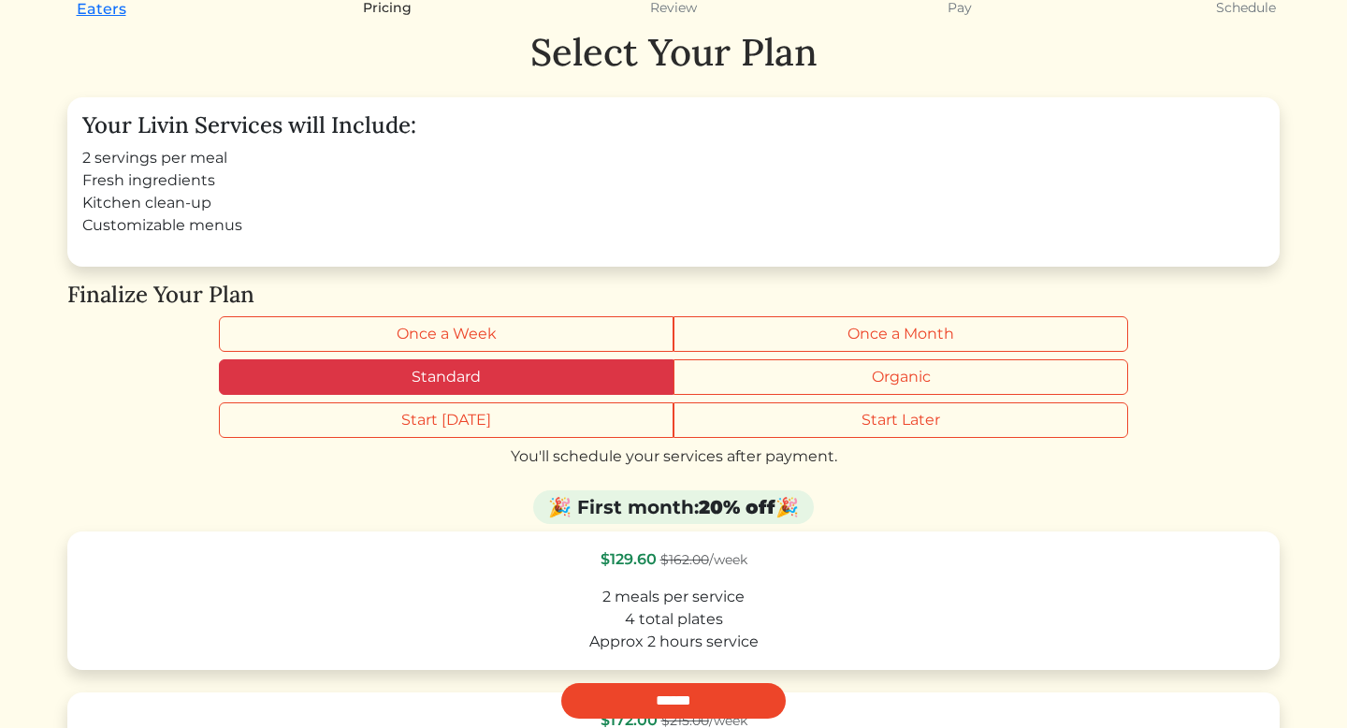
click at [413, 381] on label "Standard" at bounding box center [446, 377] width 454 height 36
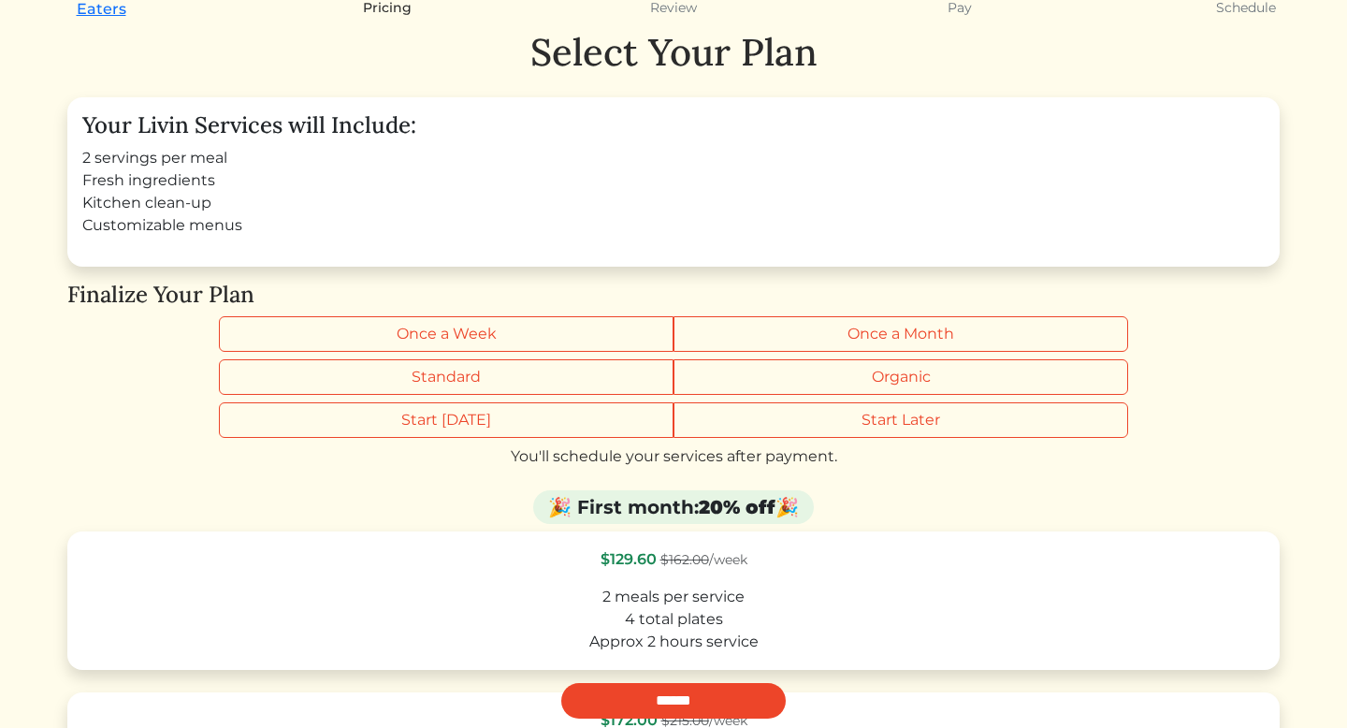
click at [90, 399] on div "Select Your Plan Your Livin Services will Include: 2 servings per meal Fresh in…" at bounding box center [673, 676] width 1212 height 1292
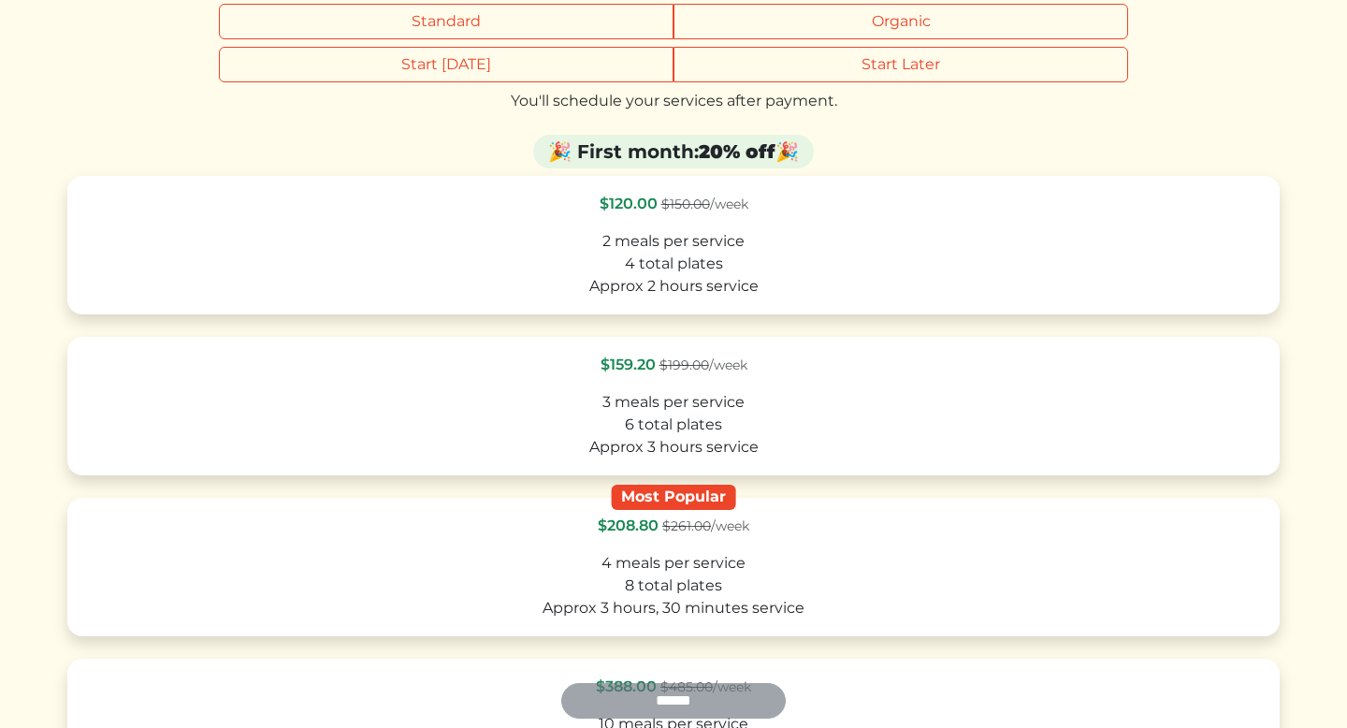
scroll to position [0, 0]
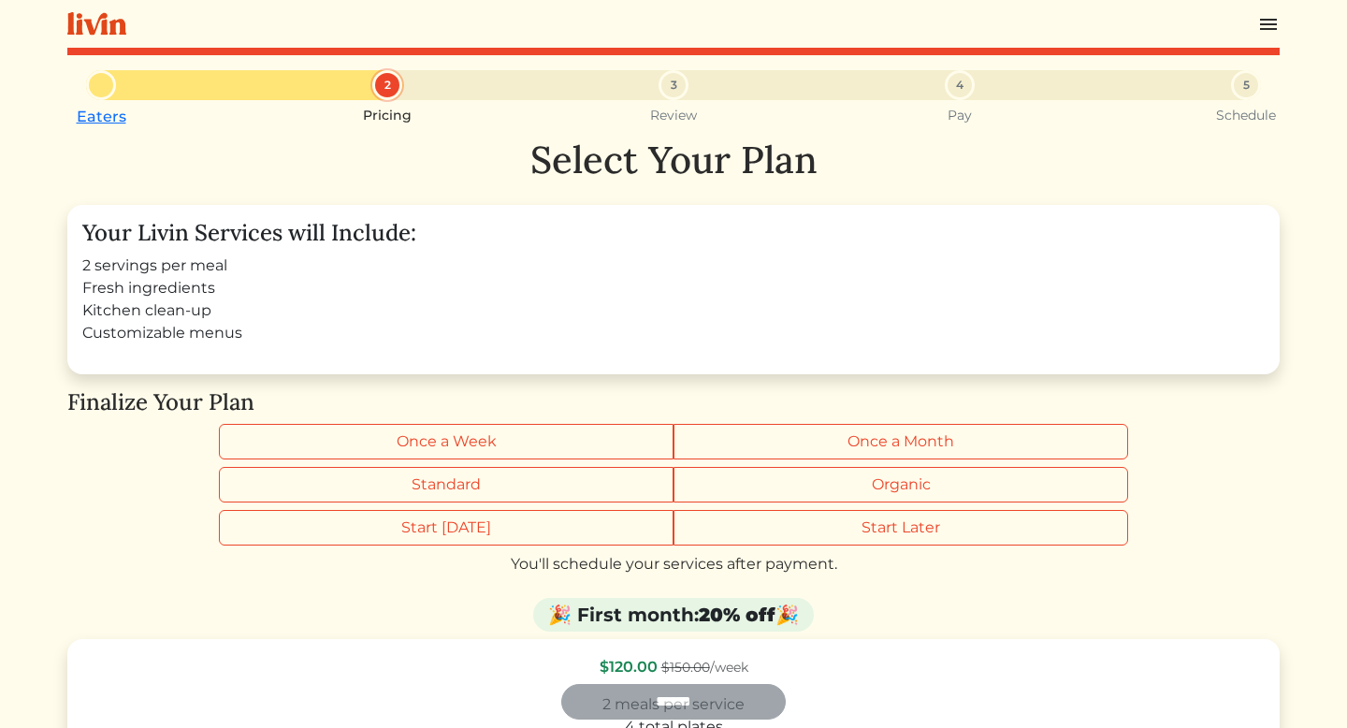
click at [971, 91] on div "4" at bounding box center [959, 85] width 30 height 30
click at [1271, 21] on img at bounding box center [1268, 24] width 22 height 22
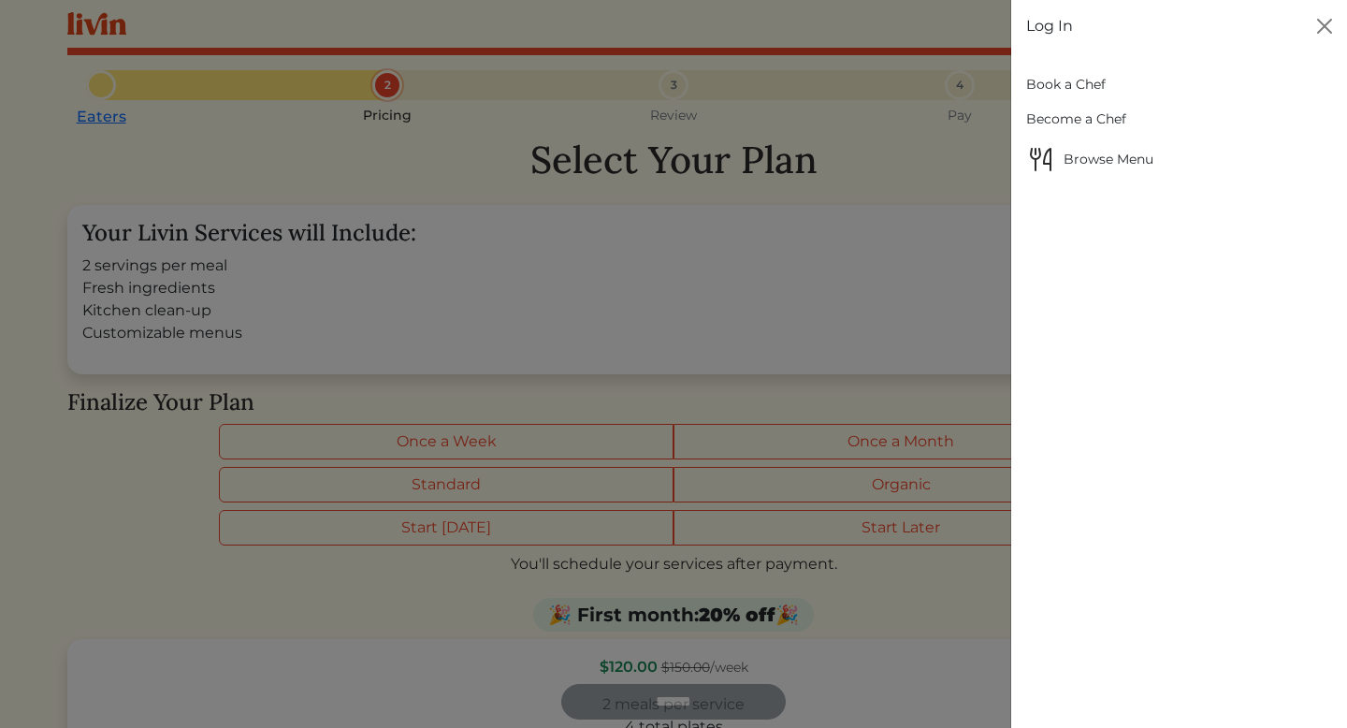
click at [1069, 90] on link "Book a Chef" at bounding box center [1179, 84] width 306 height 35
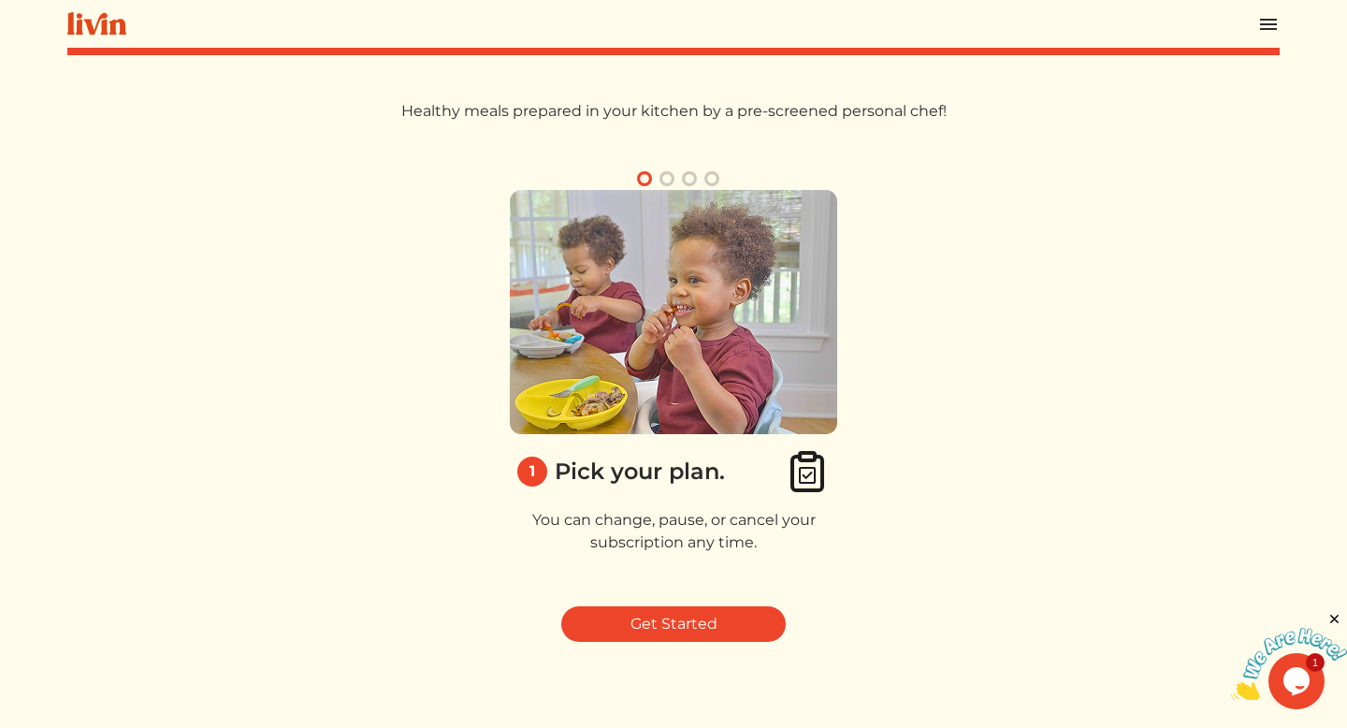
click at [625, 604] on div "Healthy meals prepared in your kitchen by a pre-screened personal chef! 1 Pick …" at bounding box center [673, 370] width 1212 height 541
click at [631, 616] on link "Get Started" at bounding box center [673, 624] width 224 height 36
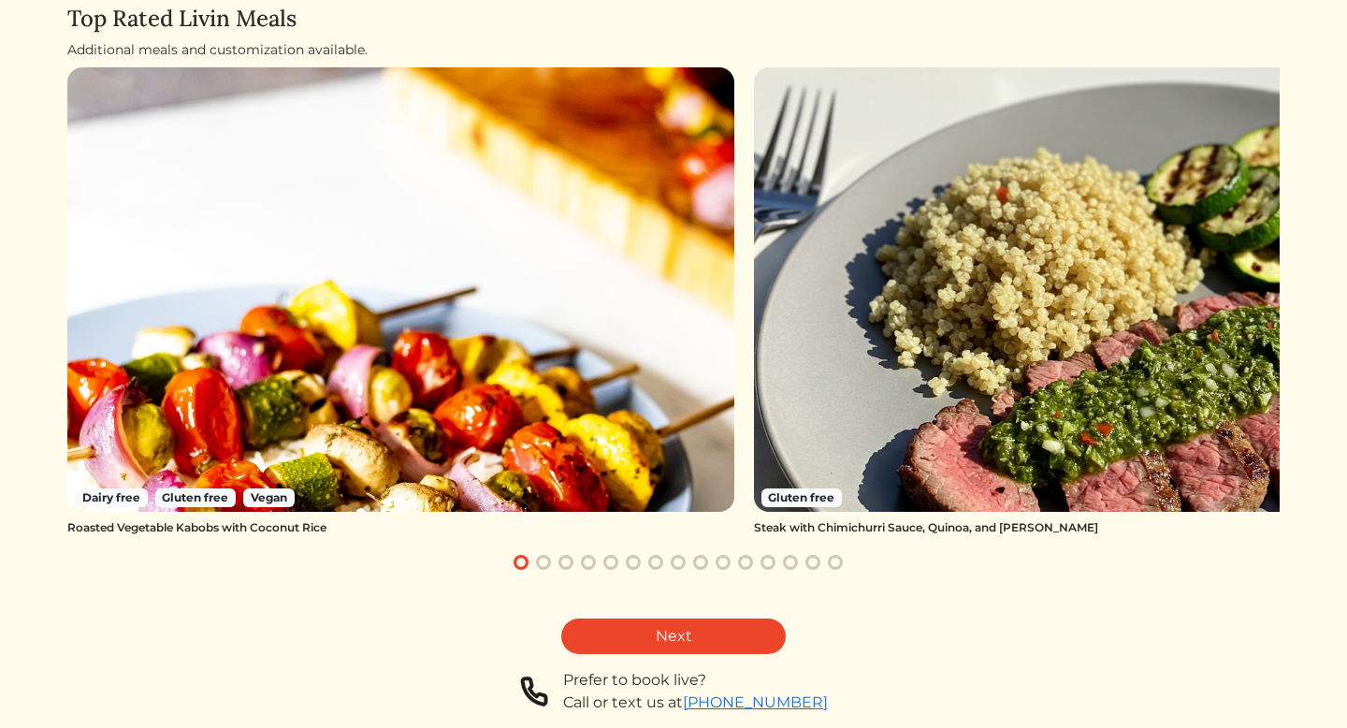
scroll to position [159, 0]
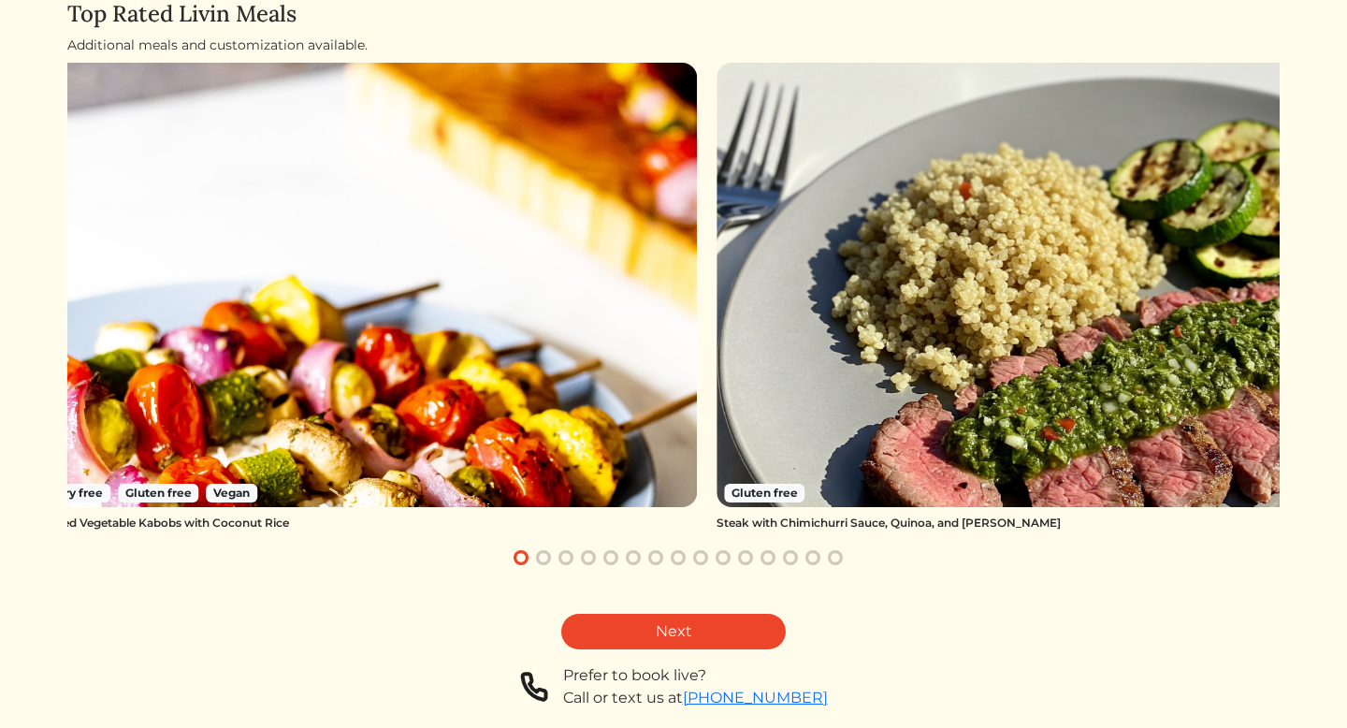
drag, startPoint x: 812, startPoint y: 403, endPoint x: 564, endPoint y: 424, distance: 248.7
click at [579, 418] on div "Dairy free Gluten free Vegan Roasted Vegetable Kabobs with Coconut Rice Gluten …" at bounding box center [636, 297] width 1212 height 468
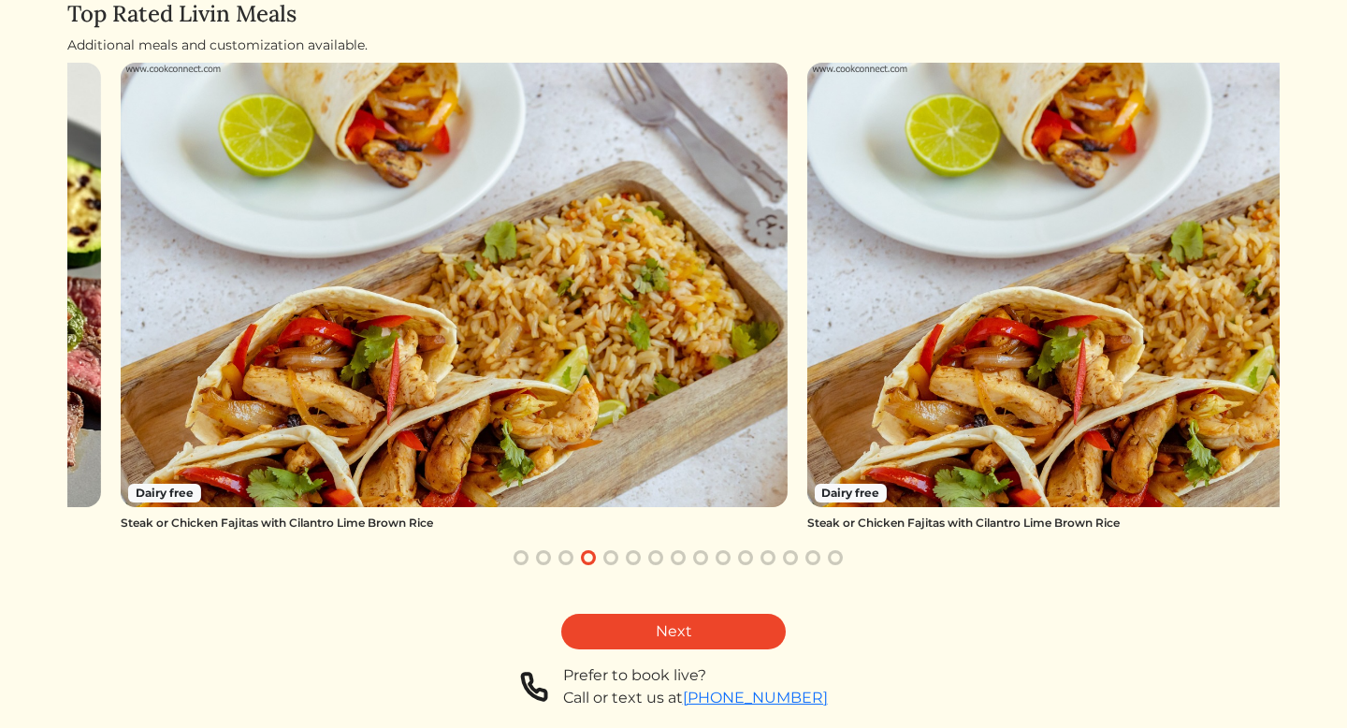
drag, startPoint x: 761, startPoint y: 413, endPoint x: 719, endPoint y: 407, distance: 42.6
click at [719, 407] on img at bounding box center [454, 285] width 667 height 444
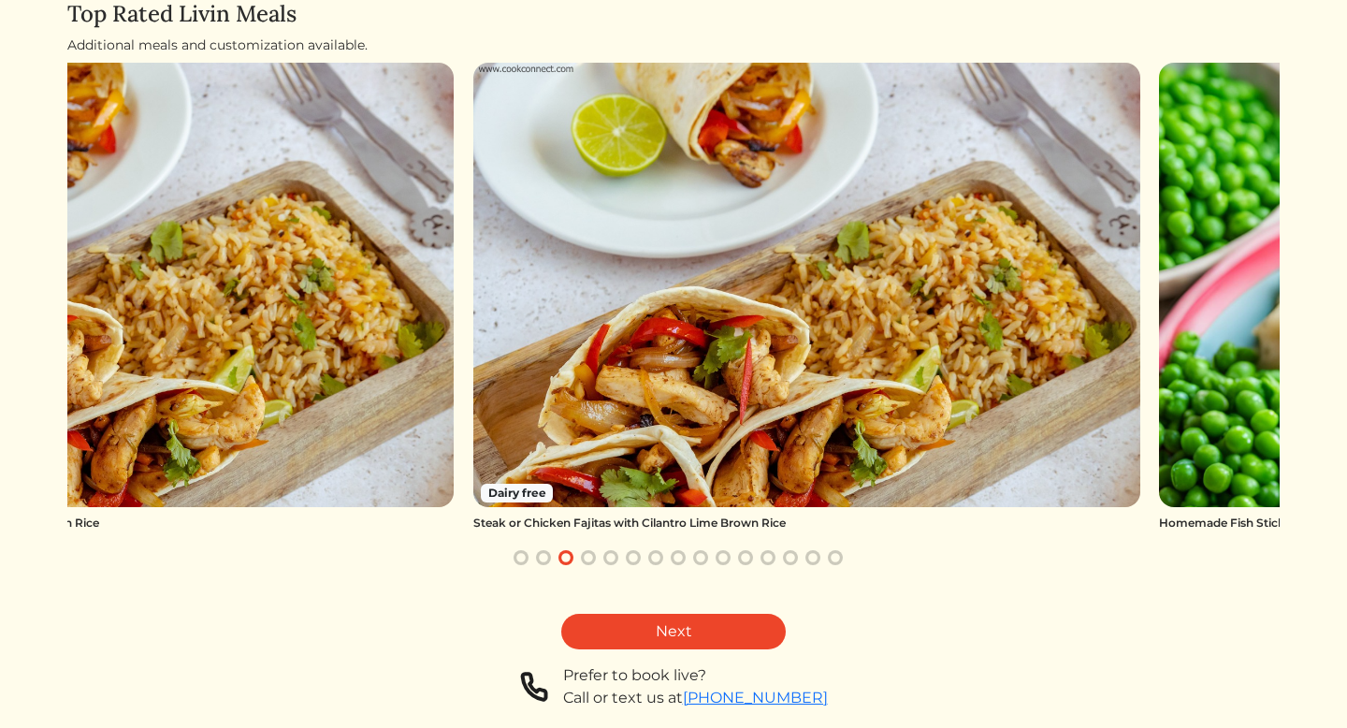
drag, startPoint x: 1100, startPoint y: 180, endPoint x: 306, endPoint y: 224, distance: 795.1
click at [473, 224] on img at bounding box center [806, 285] width 667 height 444
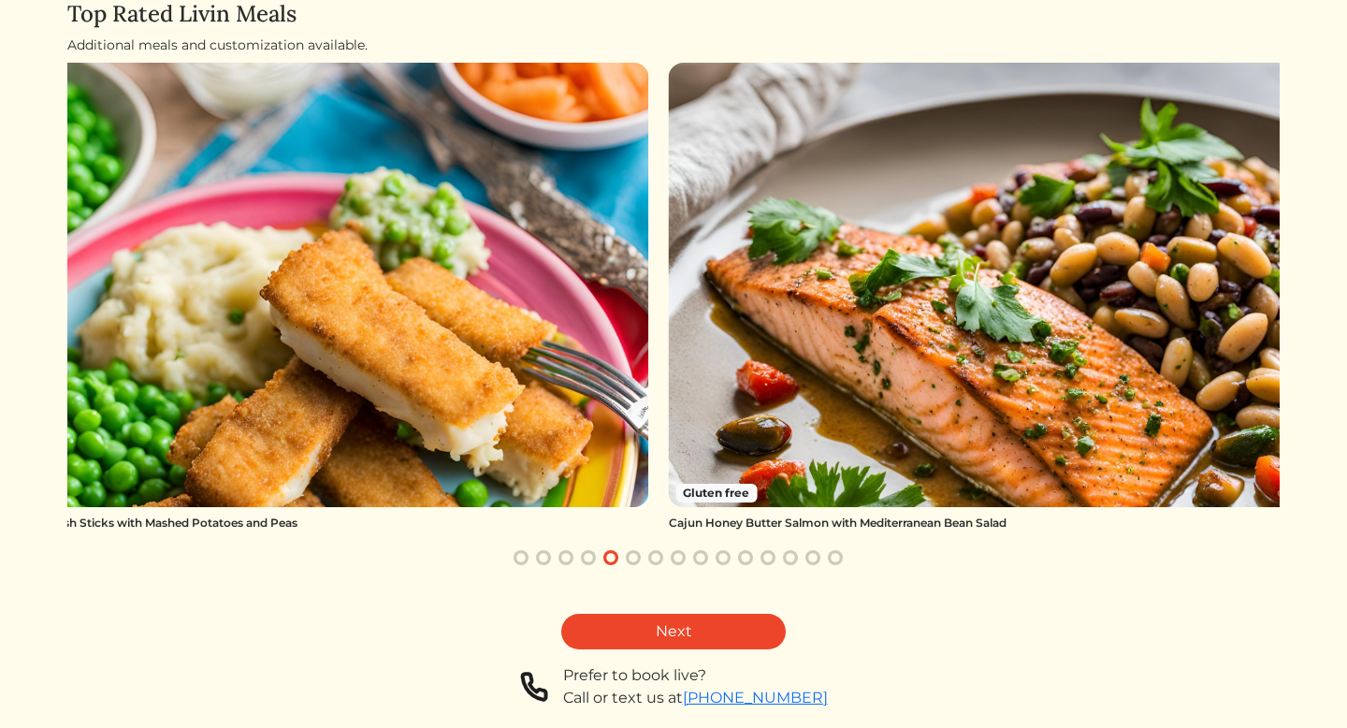
drag, startPoint x: 810, startPoint y: 212, endPoint x: 218, endPoint y: 209, distance: 591.9
click at [218, 209] on img at bounding box center [315, 285] width 667 height 444
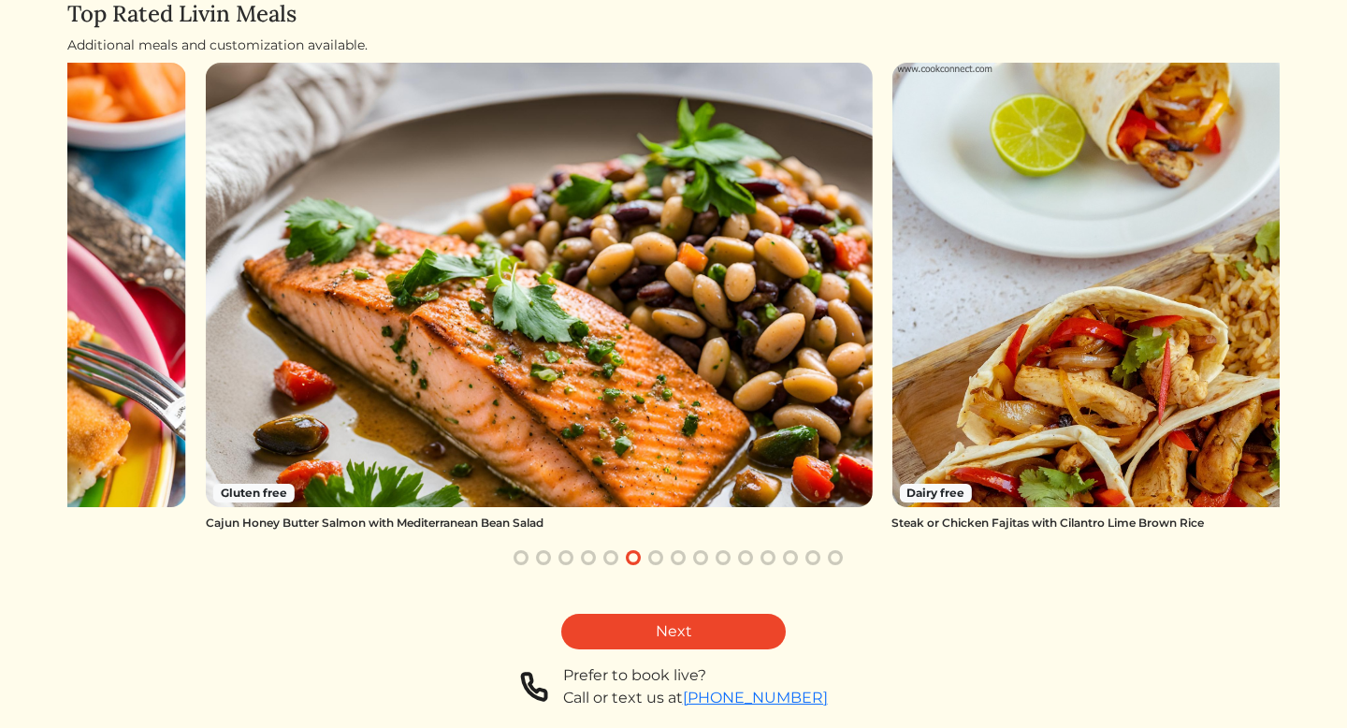
drag, startPoint x: 753, startPoint y: 296, endPoint x: 296, endPoint y: 329, distance: 457.5
click at [296, 330] on img at bounding box center [539, 285] width 667 height 444
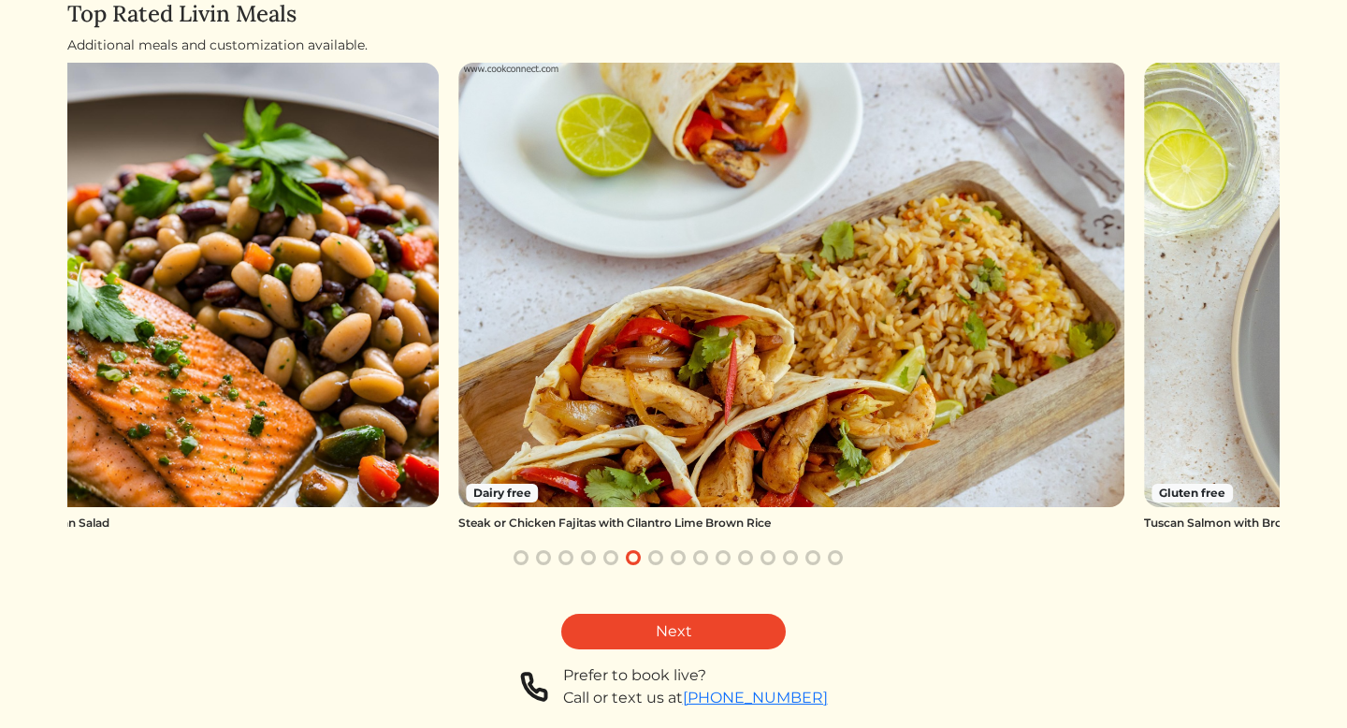
drag, startPoint x: 858, startPoint y: 353, endPoint x: 197, endPoint y: 423, distance: 664.7
click at [198, 424] on img at bounding box center [105, 285] width 667 height 444
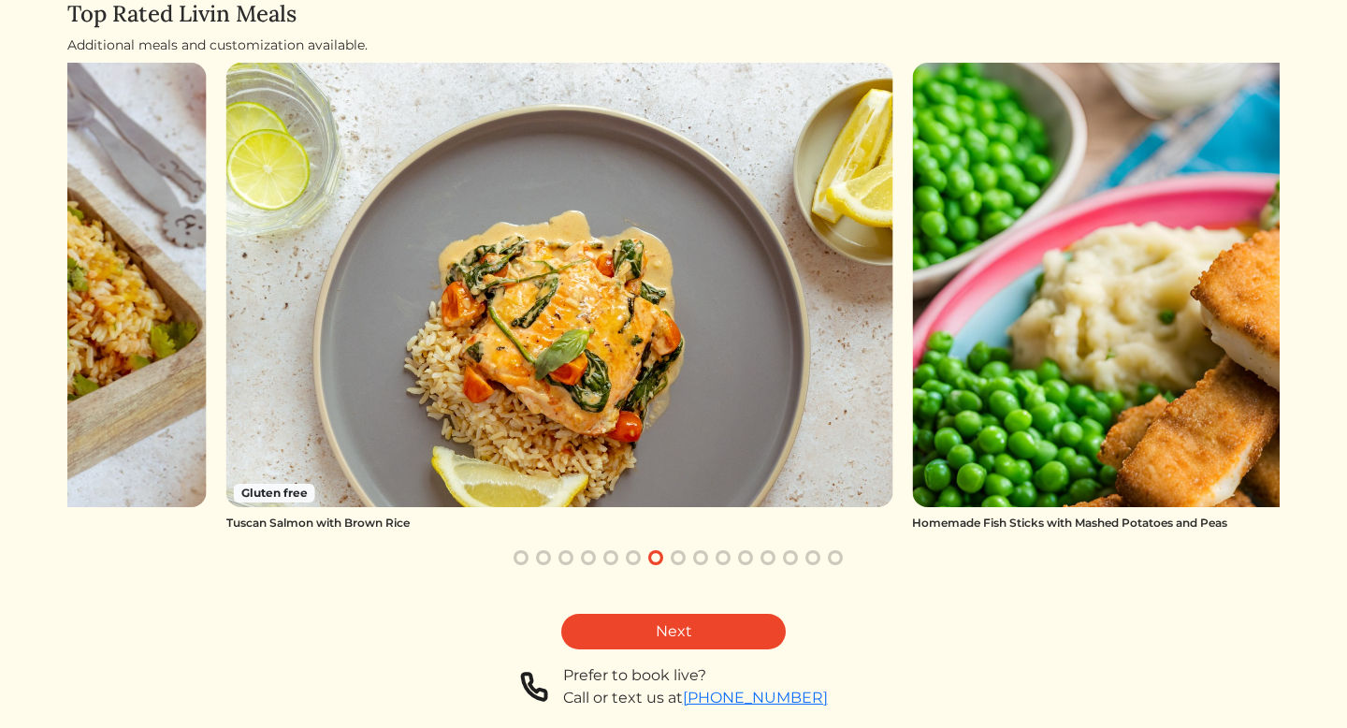
drag, startPoint x: 694, startPoint y: 363, endPoint x: 54, endPoint y: 481, distance: 650.4
click at [54, 481] on html "Log In Book a Chef Become a Chef Browse Menu Delicious, effortless meals are wa…" at bounding box center [673, 205] width 1347 height 728
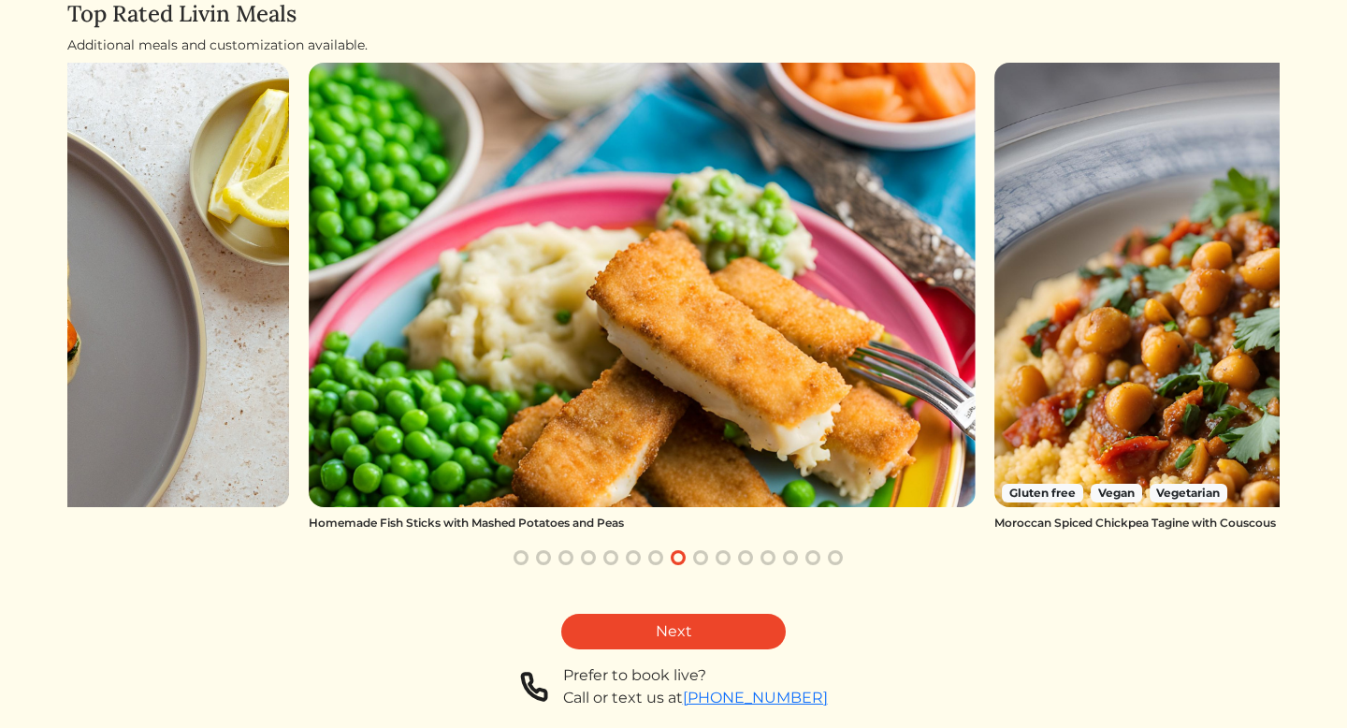
drag, startPoint x: 869, startPoint y: 353, endPoint x: 268, endPoint y: 423, distance: 604.4
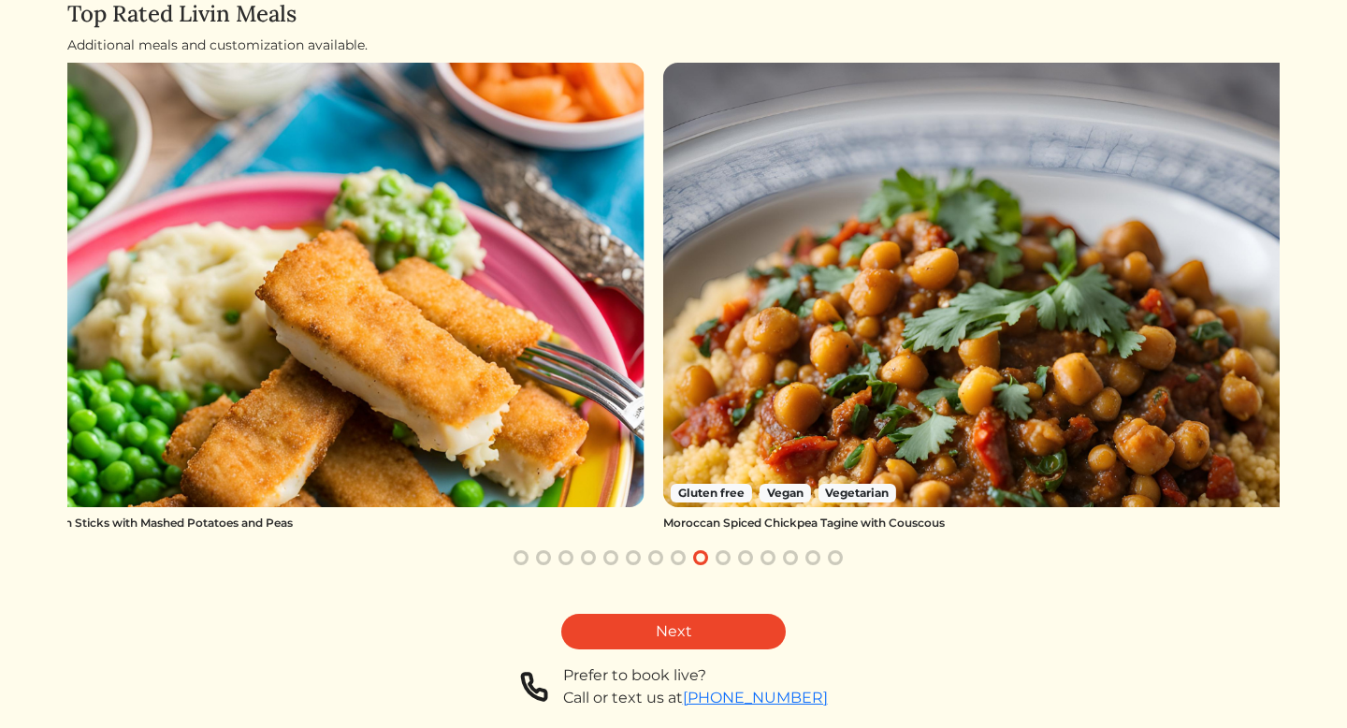
drag, startPoint x: 736, startPoint y: 391, endPoint x: 259, endPoint y: 354, distance: 478.3
click at [260, 354] on img at bounding box center [311, 285] width 667 height 444
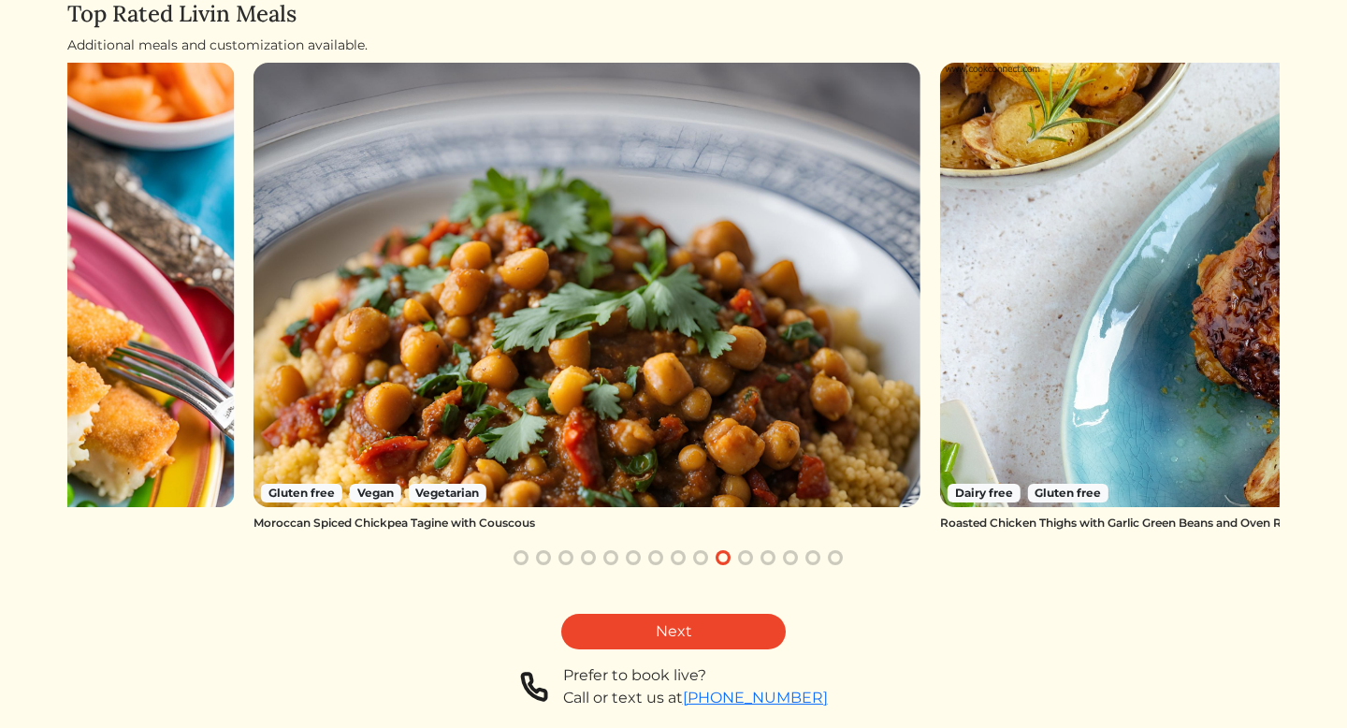
drag, startPoint x: 1058, startPoint y: 294, endPoint x: 624, endPoint y: 373, distance: 441.1
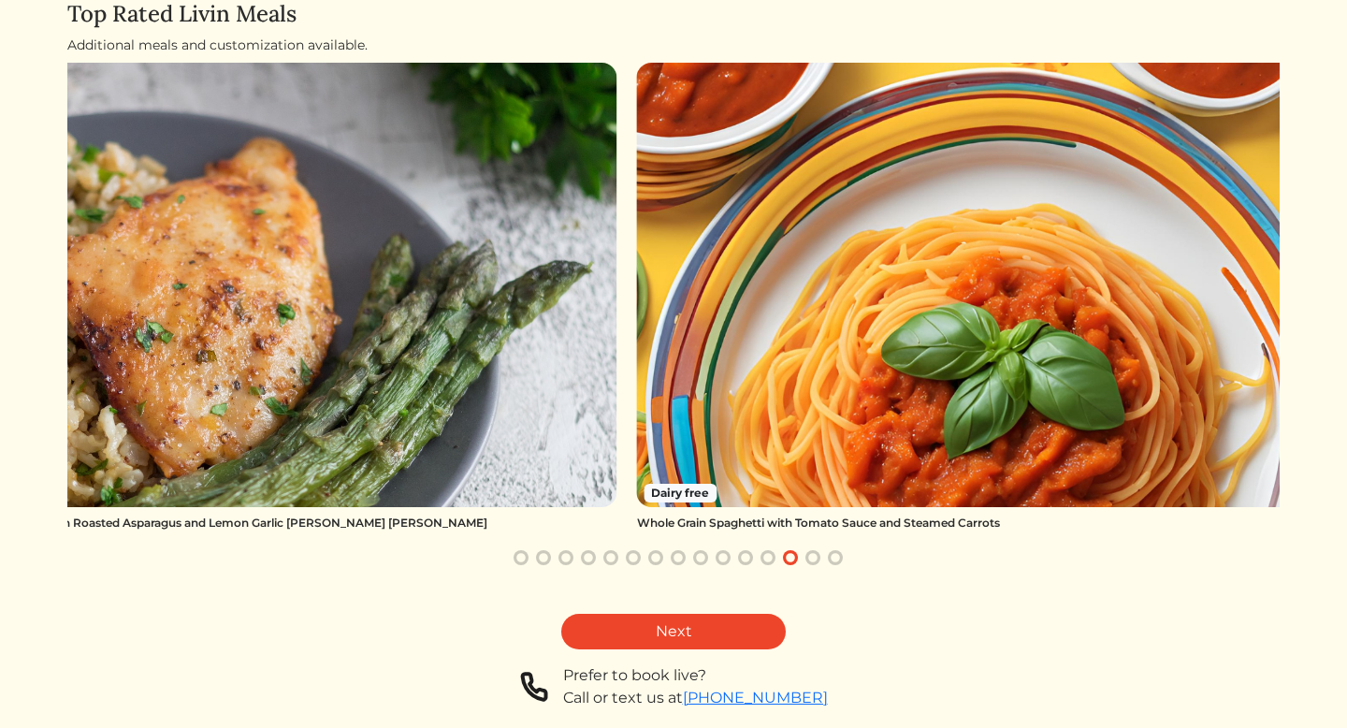
drag, startPoint x: 679, startPoint y: 356, endPoint x: 1065, endPoint y: 335, distance: 386.8
click at [1065, 335] on img at bounding box center [970, 285] width 667 height 444
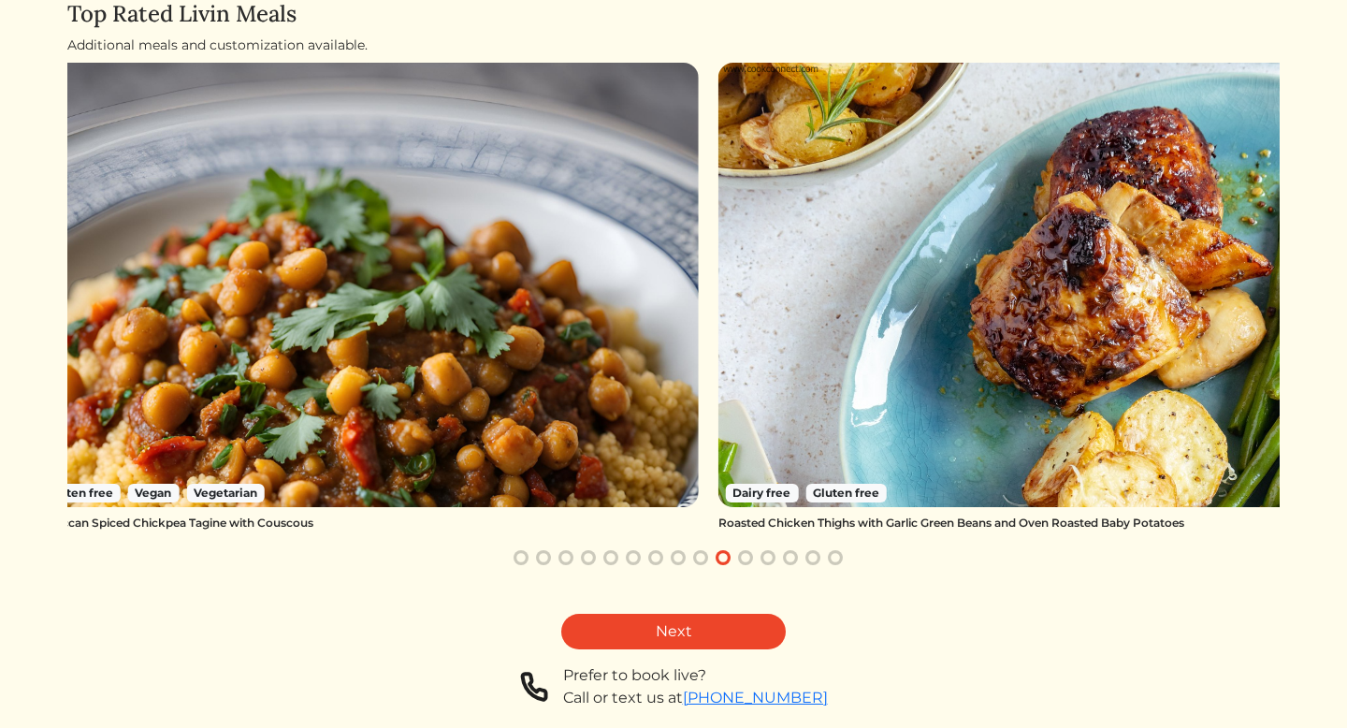
drag, startPoint x: 1016, startPoint y: 295, endPoint x: 945, endPoint y: 293, distance: 71.1
click at [979, 293] on img at bounding box center [1051, 285] width 667 height 444
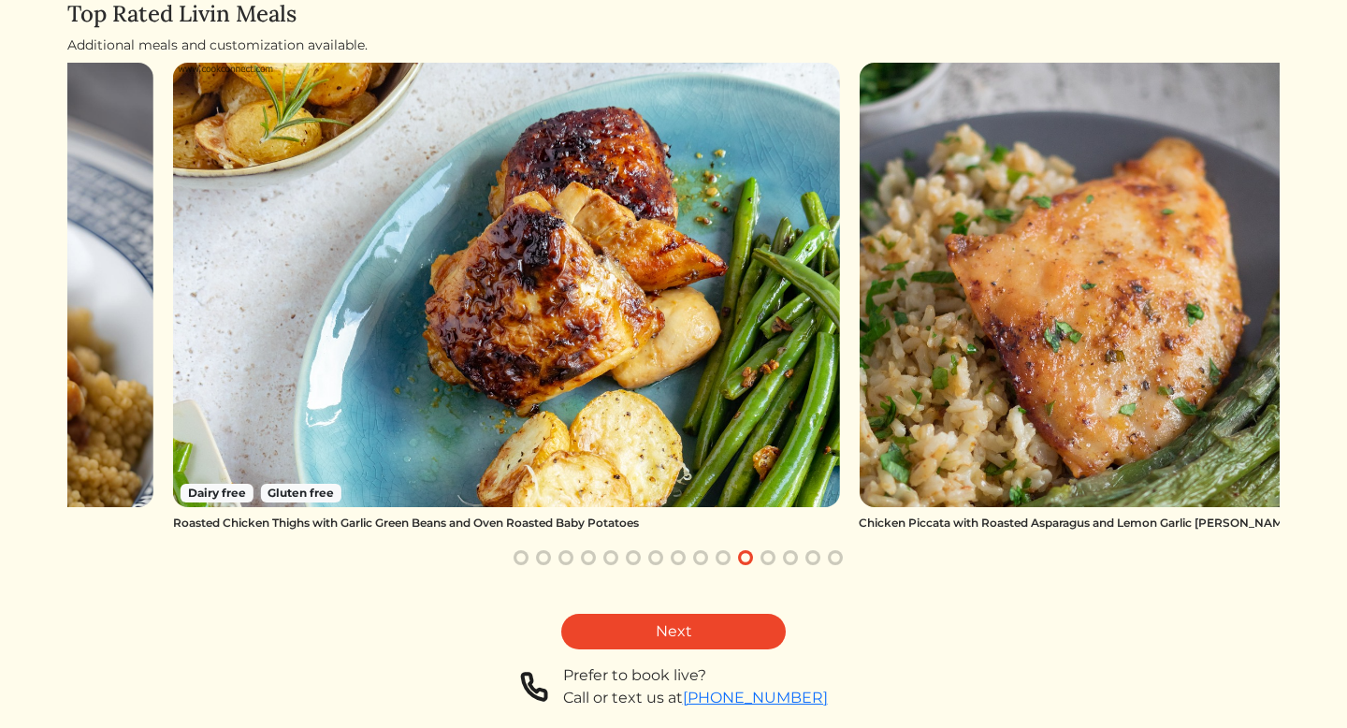
drag, startPoint x: 1173, startPoint y: 227, endPoint x: 818, endPoint y: 344, distance: 373.2
click at [818, 345] on img at bounding box center [506, 285] width 667 height 444
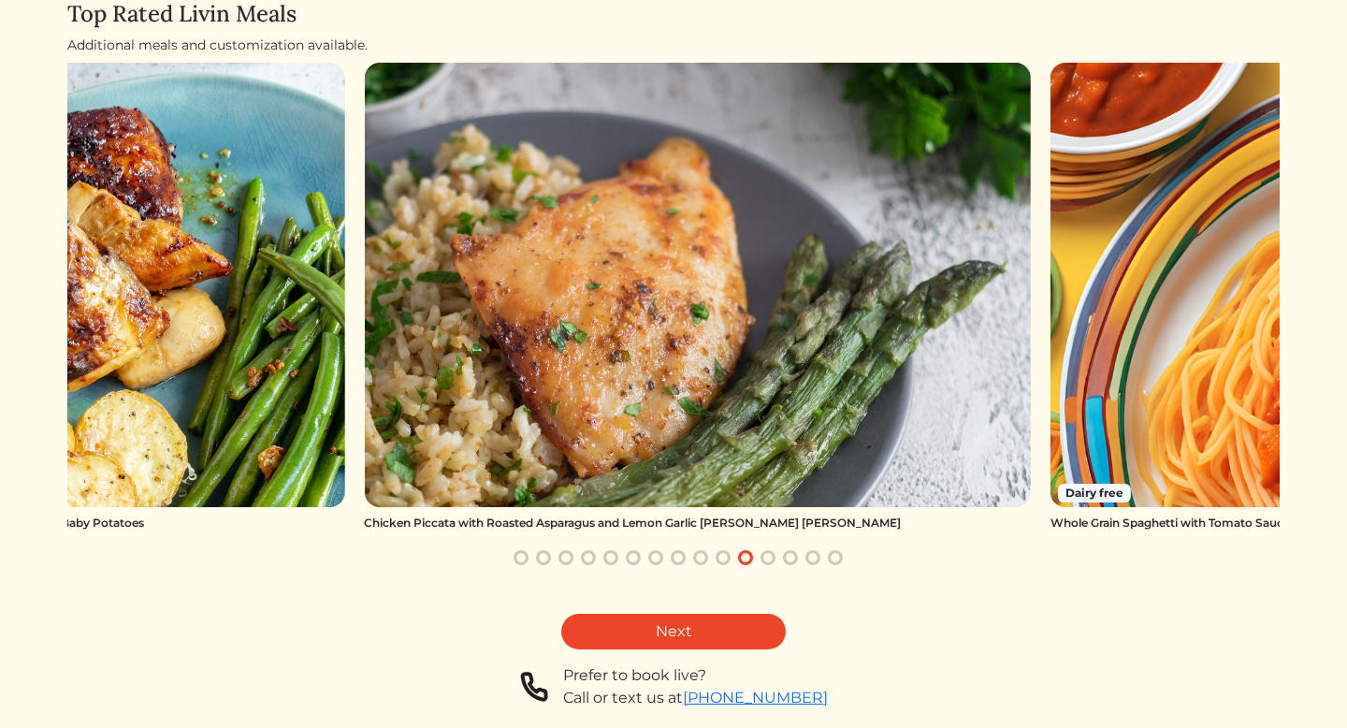
drag, startPoint x: 912, startPoint y: 357, endPoint x: 418, endPoint y: 486, distance: 510.3
click at [418, 487] on img at bounding box center [697, 285] width 667 height 444
drag, startPoint x: 746, startPoint y: 445, endPoint x: 480, endPoint y: 495, distance: 271.1
click at [500, 483] on img at bounding box center [697, 285] width 667 height 444
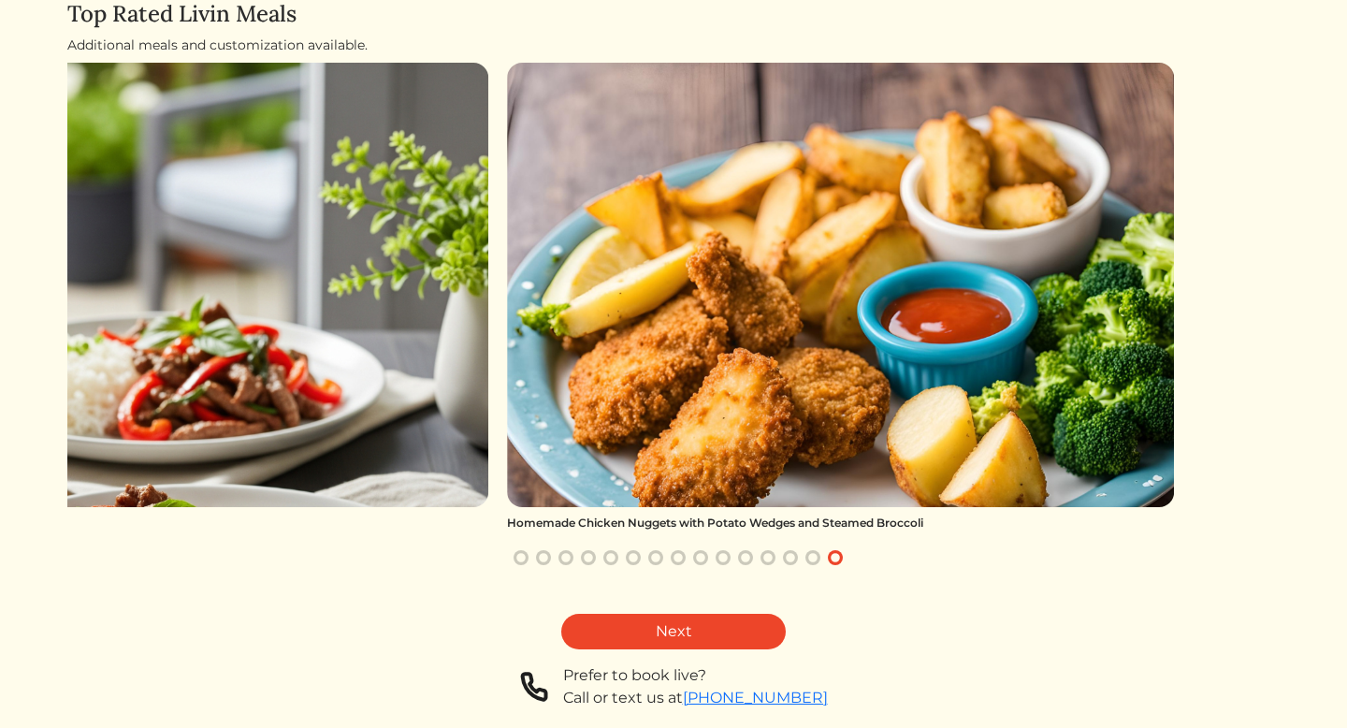
drag, startPoint x: 571, startPoint y: 453, endPoint x: 79, endPoint y: 411, distance: 494.6
click at [79, 411] on img at bounding box center [154, 285] width 667 height 444
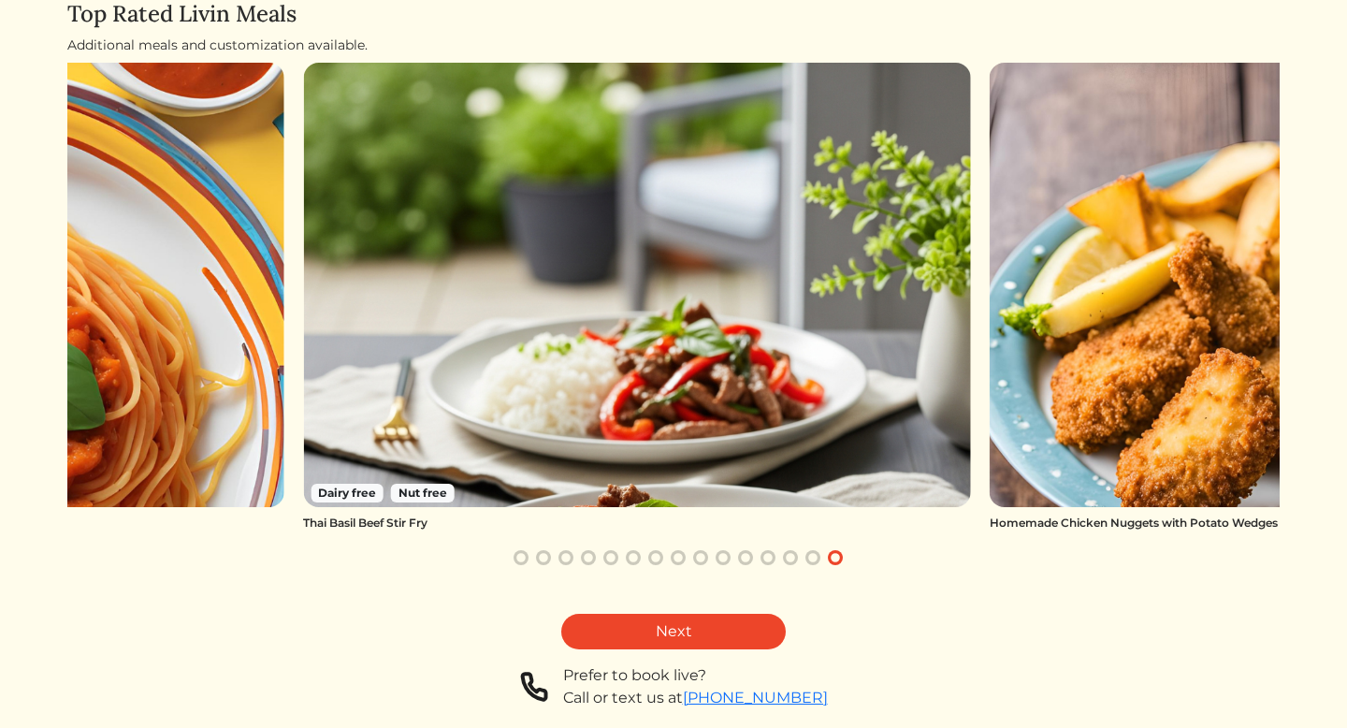
drag, startPoint x: 225, startPoint y: 371, endPoint x: 604, endPoint y: 362, distance: 378.8
click at [604, 365] on img at bounding box center [636, 285] width 667 height 444
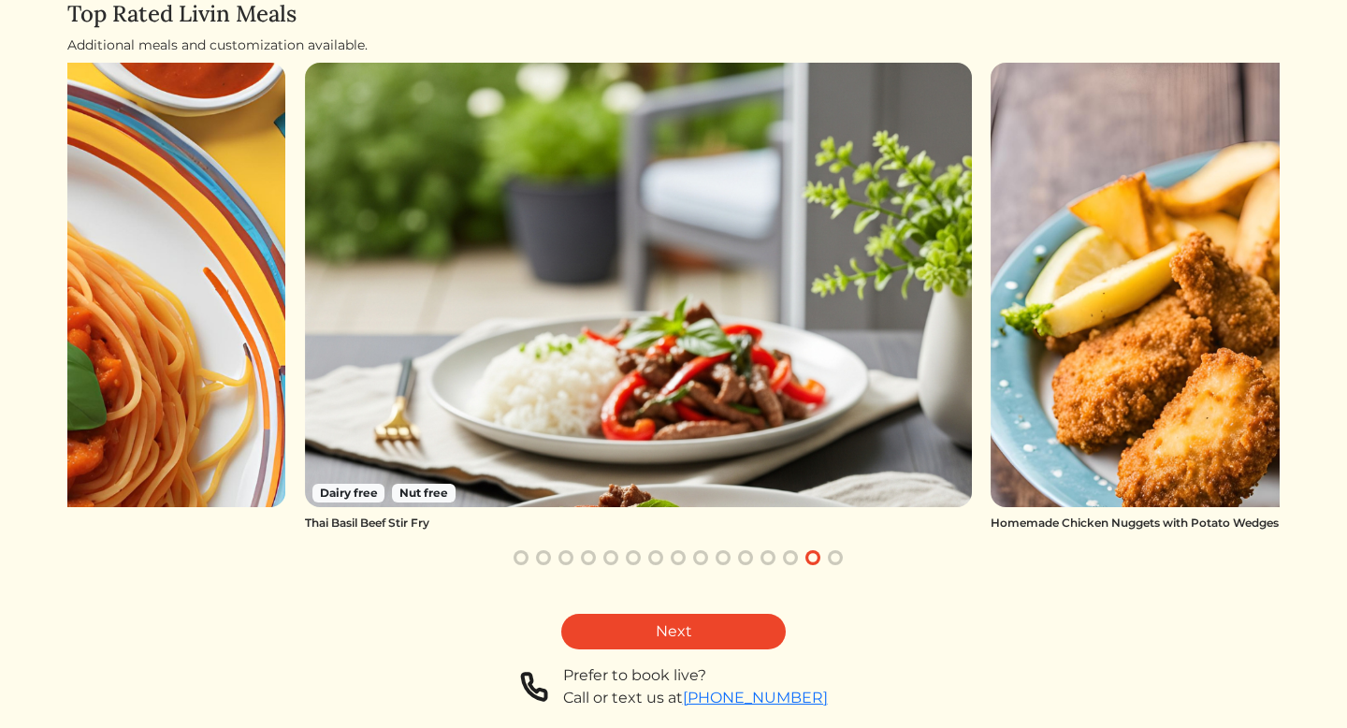
drag, startPoint x: 850, startPoint y: 362, endPoint x: 566, endPoint y: 374, distance: 284.5
click at [613, 368] on img at bounding box center [638, 285] width 667 height 444
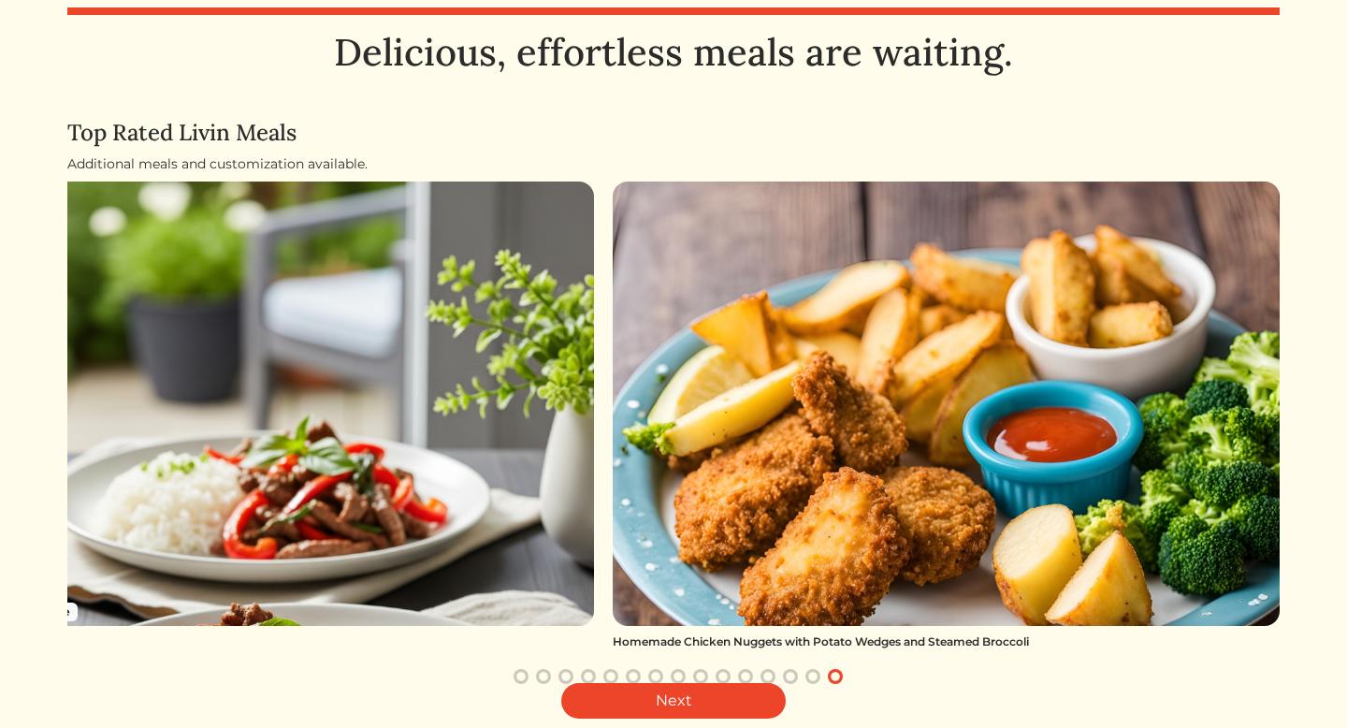
scroll to position [0, 0]
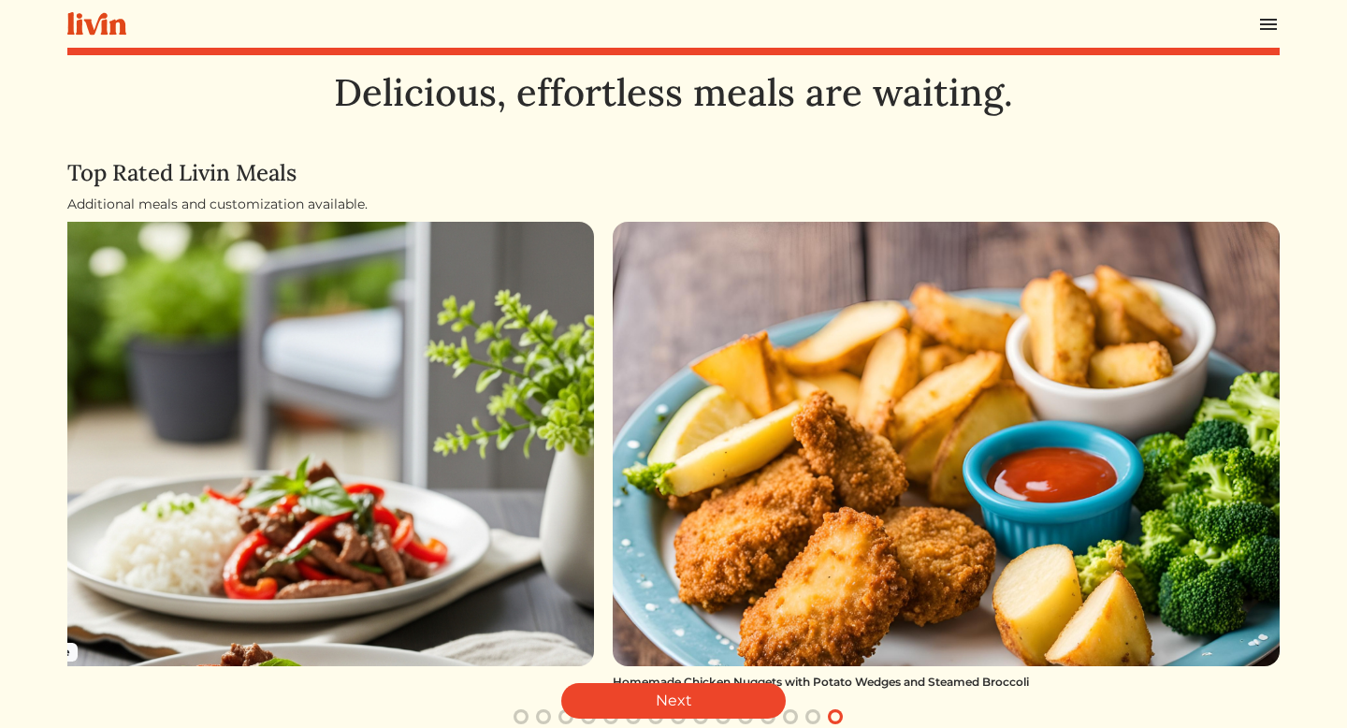
click at [123, 26] on img at bounding box center [96, 23] width 59 height 23
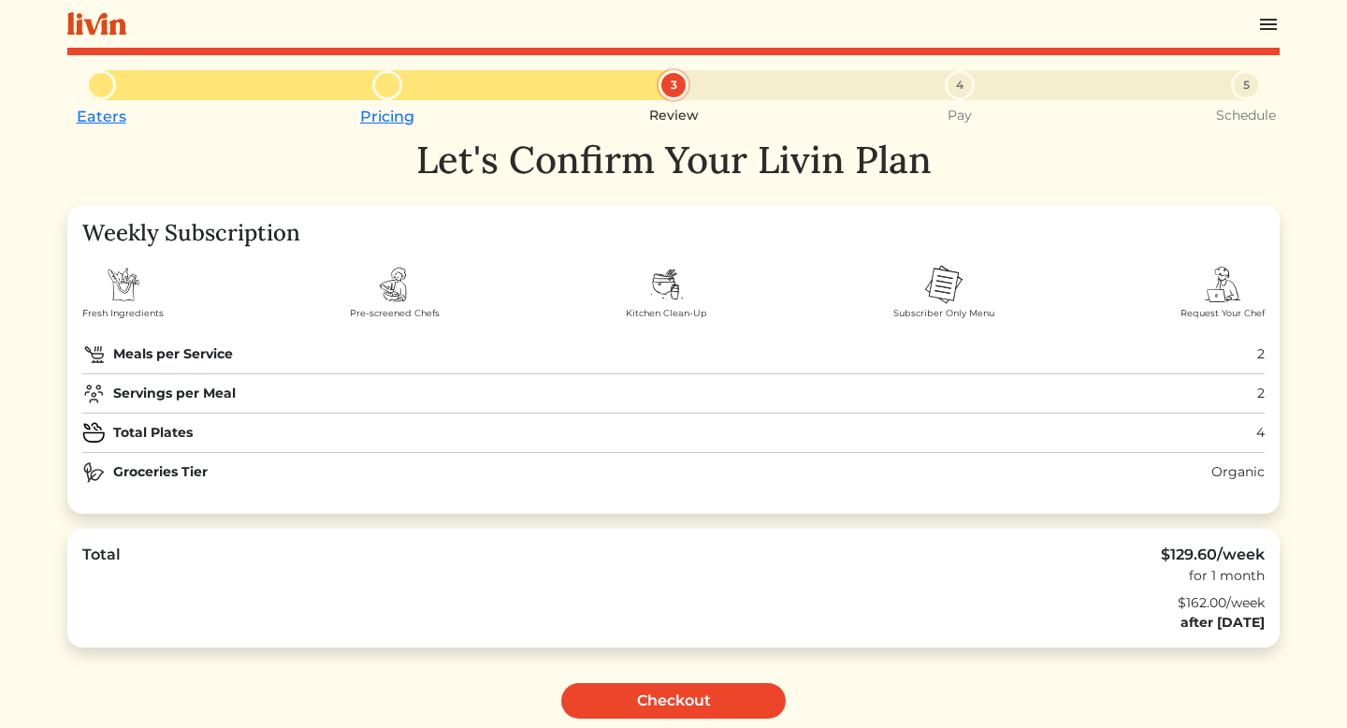
click at [402, 84] on div "Eaters Pricing 3 Review 4 Pay 5 Schedule" at bounding box center [673, 85] width 1212 height 30
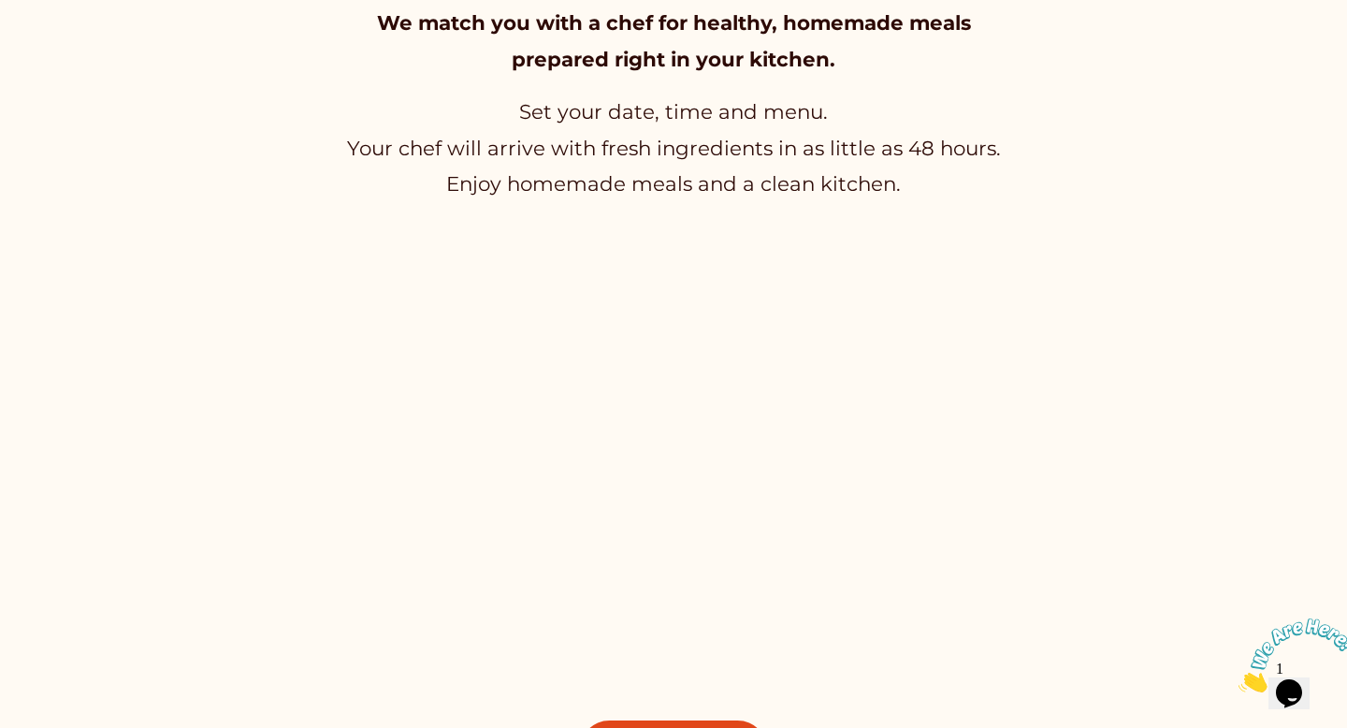
scroll to position [1410, 0]
